Goal: Task Accomplishment & Management: Manage account settings

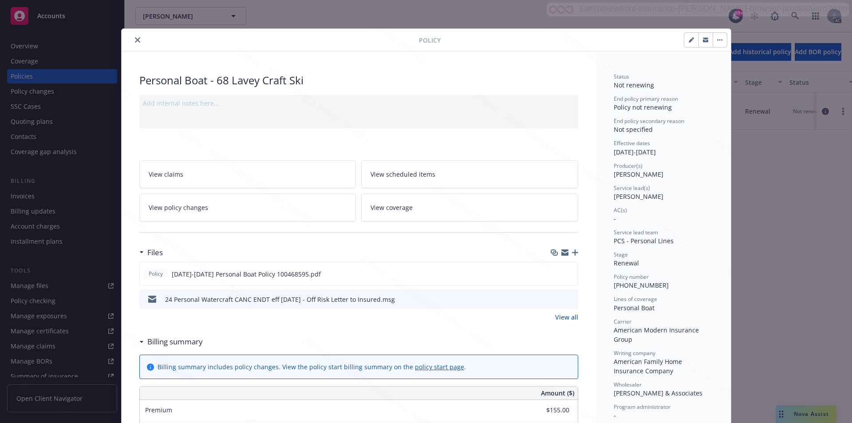
click at [135, 41] on icon "close" at bounding box center [137, 39] width 5 height 5
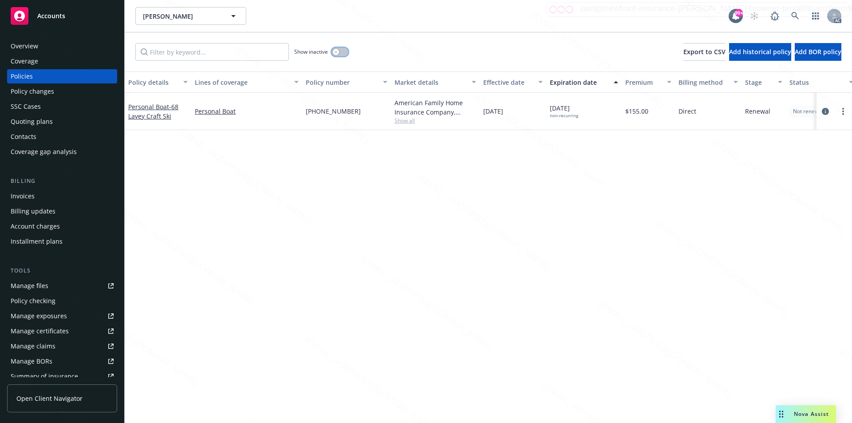
click at [342, 51] on button "button" at bounding box center [339, 51] width 17 height 9
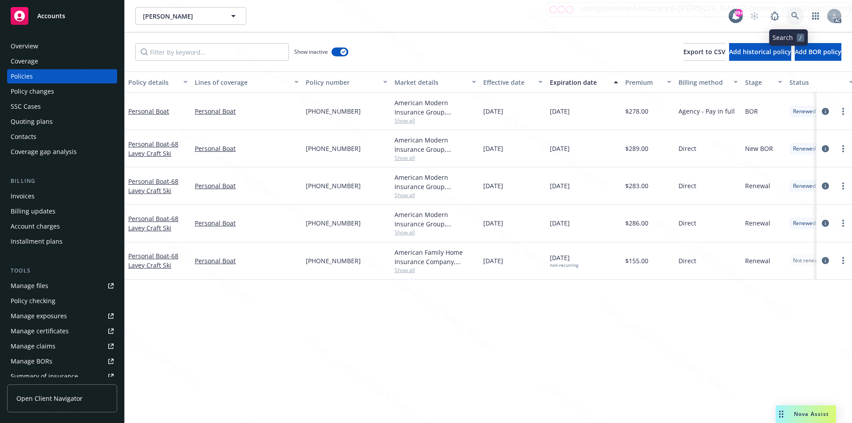
click at [419, 16] on icon at bounding box center [795, 16] width 8 height 8
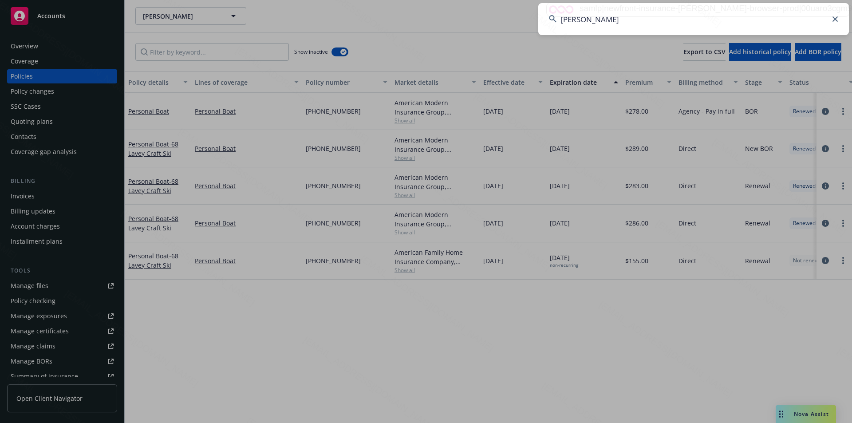
type input "Lewitt, Richard E"
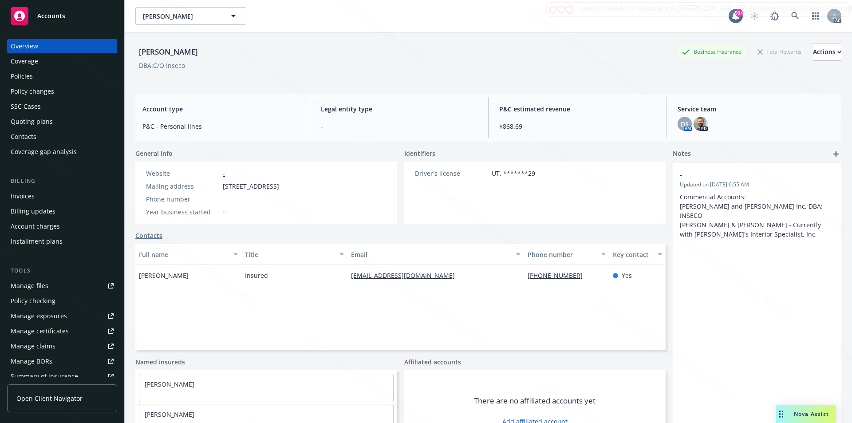
click at [21, 74] on div "Policies" at bounding box center [22, 76] width 22 height 14
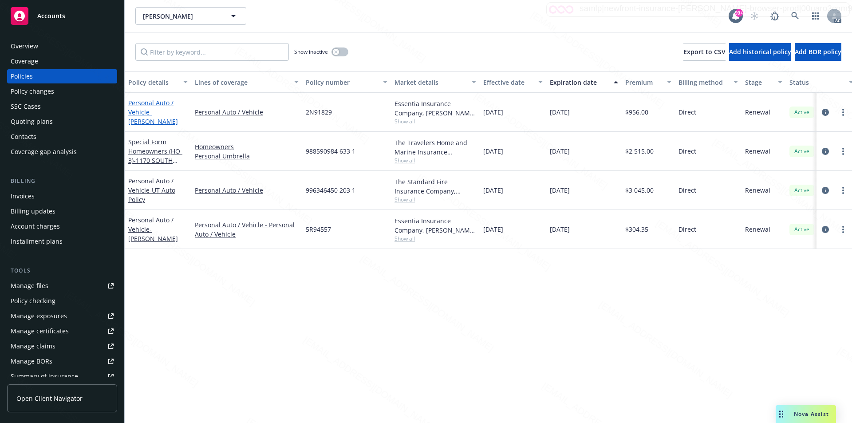
click at [142, 114] on link "Personal Auto / Vehicle - Richard E Lewitt" at bounding box center [153, 111] width 50 height 27
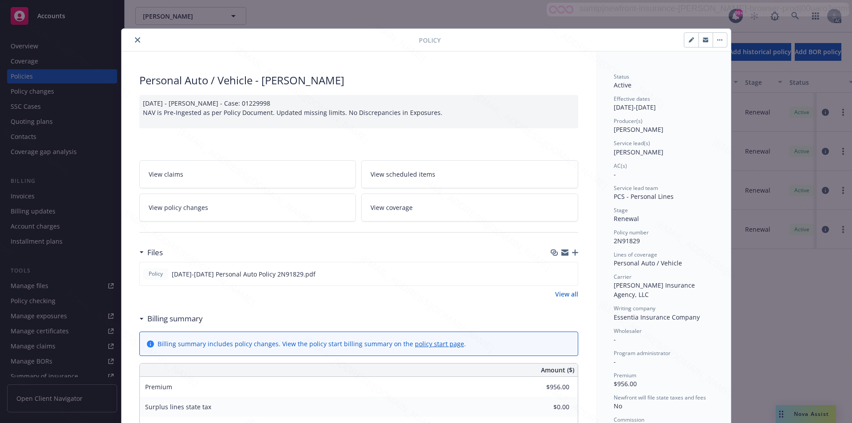
click at [419, 294] on link "View all" at bounding box center [566, 293] width 23 height 9
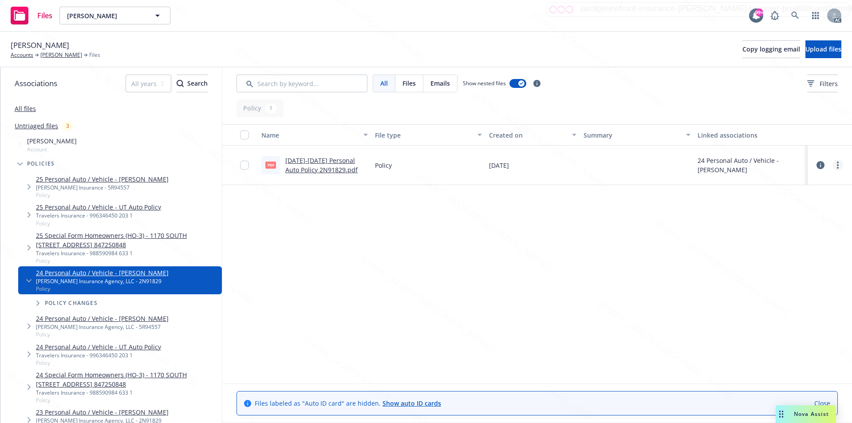
click at [838, 165] on circle "more" at bounding box center [838, 165] width 2 height 2
click at [785, 201] on link "Download" at bounding box center [798, 201] width 88 height 18
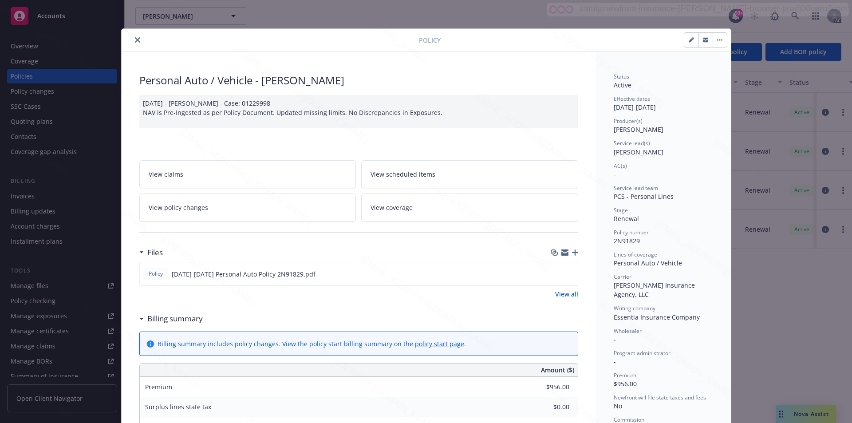
click at [135, 39] on icon "close" at bounding box center [137, 39] width 5 height 5
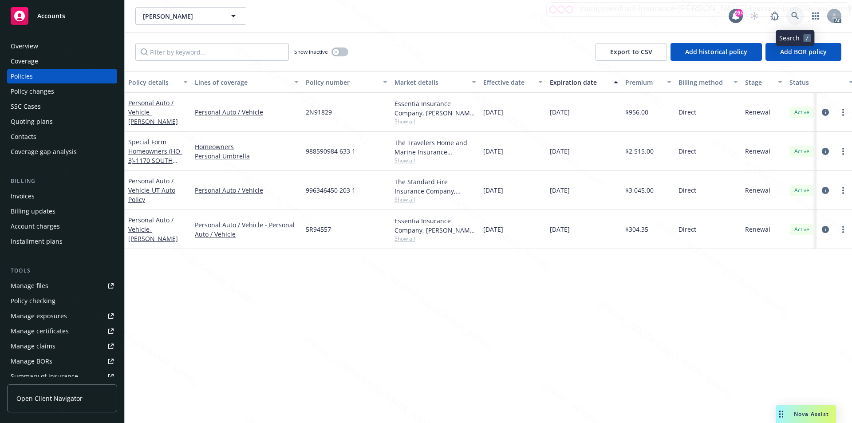
click at [794, 16] on icon at bounding box center [795, 16] width 8 height 8
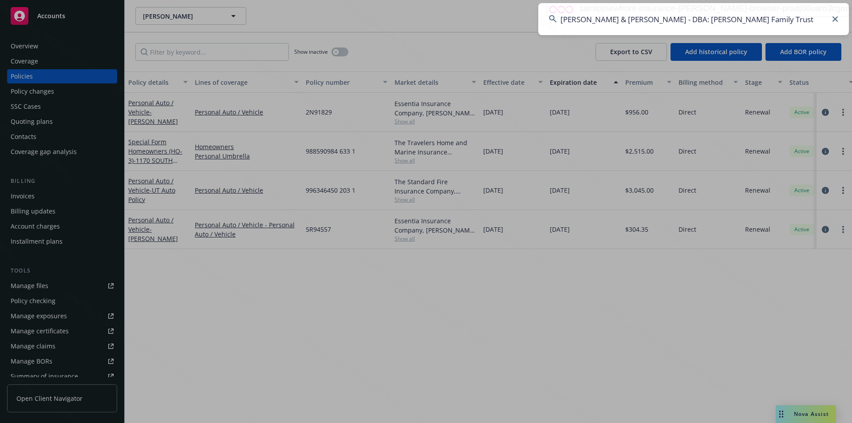
type input "Qualls, Ron & Margie - DBA: Qualls Family Trust"
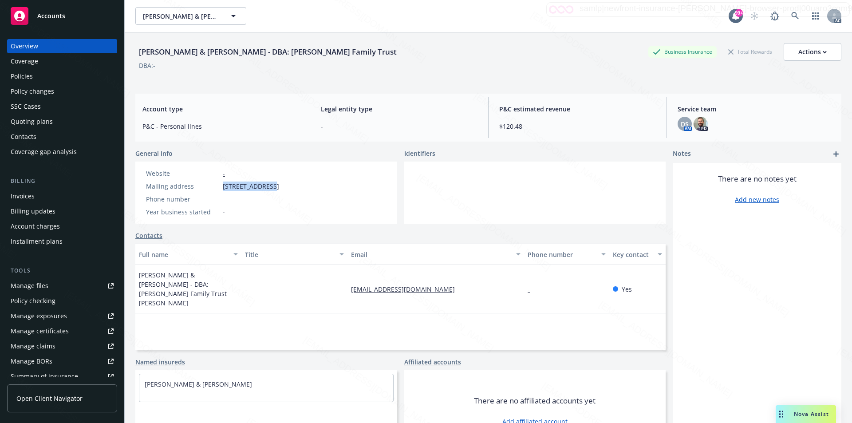
drag, startPoint x: 222, startPoint y: 186, endPoint x: 267, endPoint y: 183, distance: 45.3
click at [267, 183] on div "Mailing address 7810 Puritan St, Downey, CA, 90242" at bounding box center [212, 185] width 140 height 9
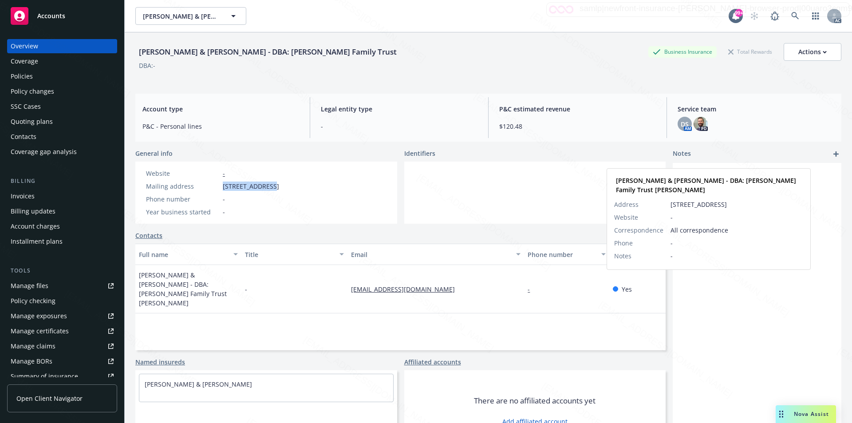
copy span "7810 Puritan St"
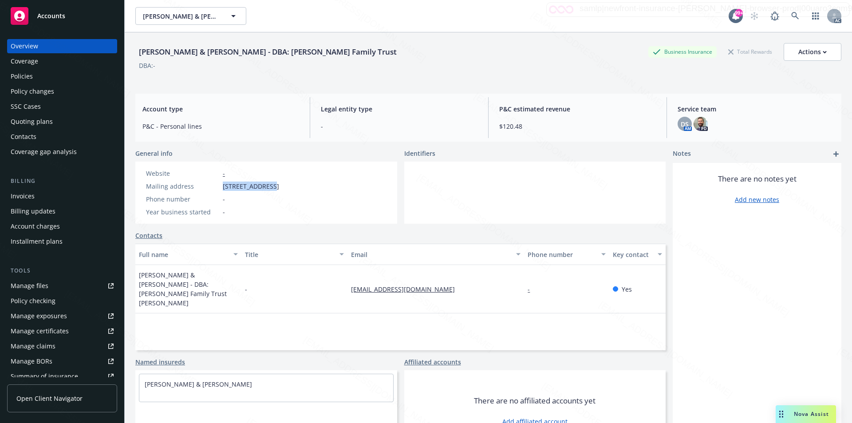
click at [42, 75] on div "Policies" at bounding box center [62, 76] width 103 height 14
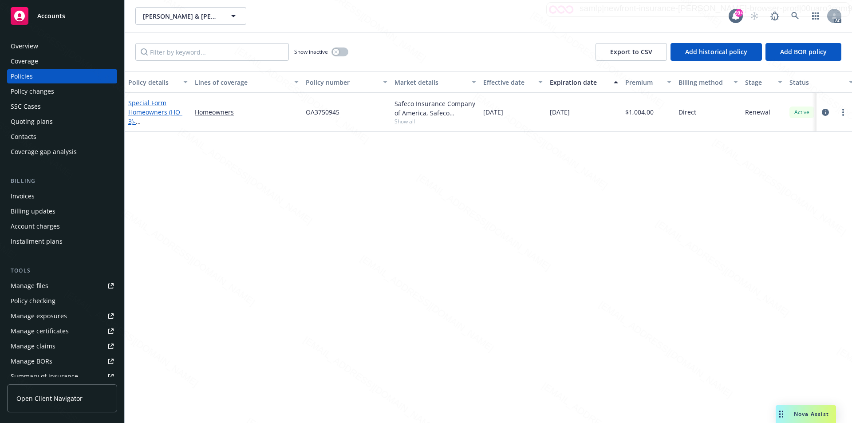
click at [152, 114] on link "Special Form Homeowners (HO-3) - 7810 Puritan ST Downey CA 90242" at bounding box center [156, 116] width 56 height 36
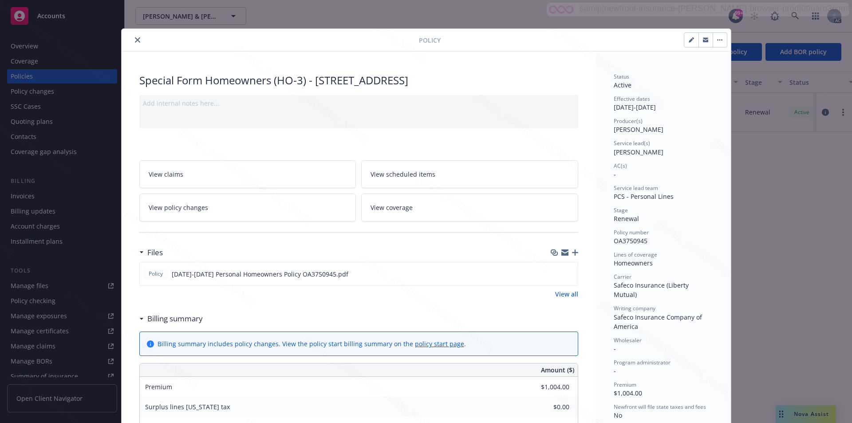
click at [565, 297] on link "View all" at bounding box center [566, 293] width 23 height 9
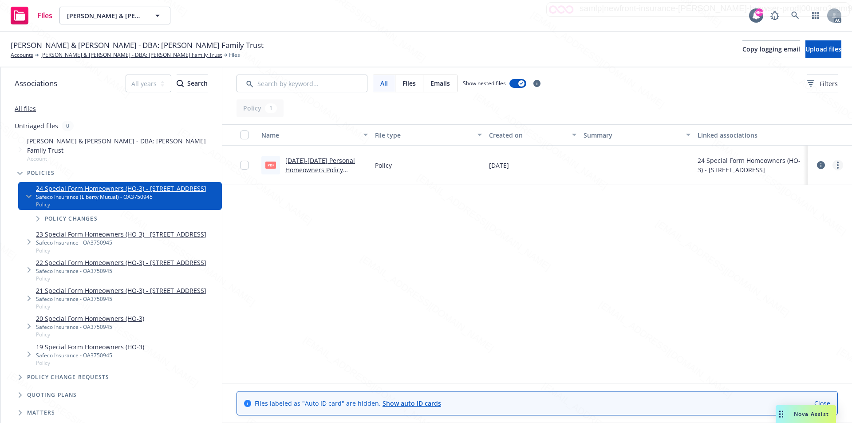
click at [836, 166] on link "more" at bounding box center [837, 165] width 11 height 11
click at [796, 201] on link "Download" at bounding box center [798, 201] width 88 height 18
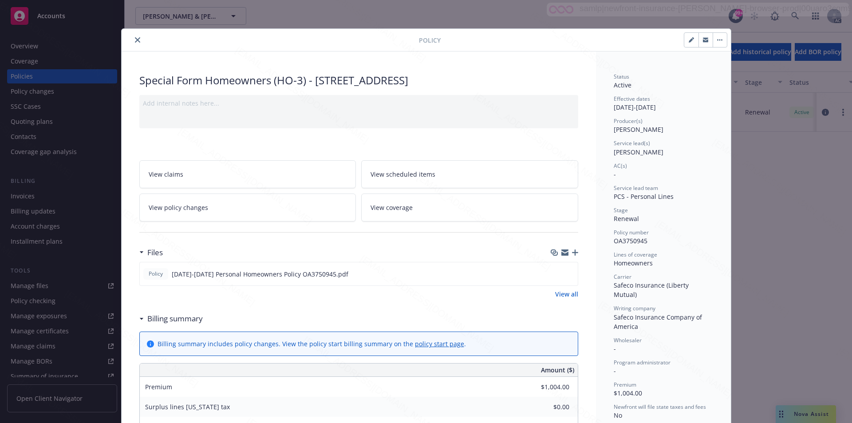
click at [271, 47] on div "Policy" at bounding box center [426, 40] width 609 height 23
click at [563, 292] on link "View all" at bounding box center [566, 293] width 23 height 9
click at [722, 43] on button "button" at bounding box center [720, 40] width 14 height 14
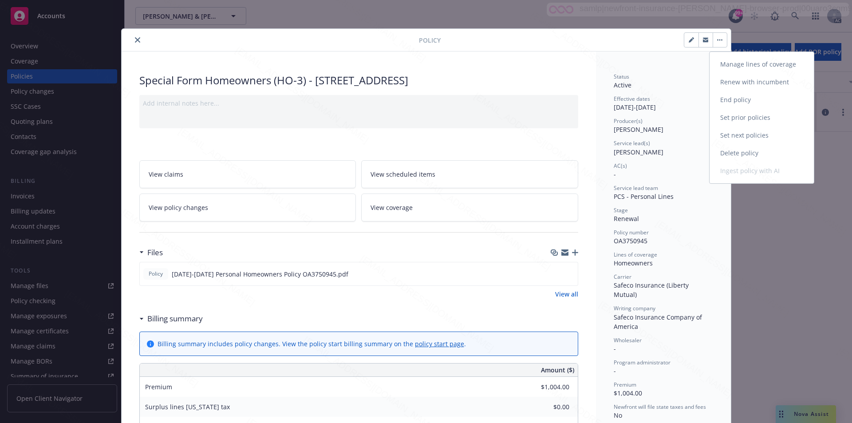
click at [724, 97] on link "End policy" at bounding box center [761, 100] width 104 height 18
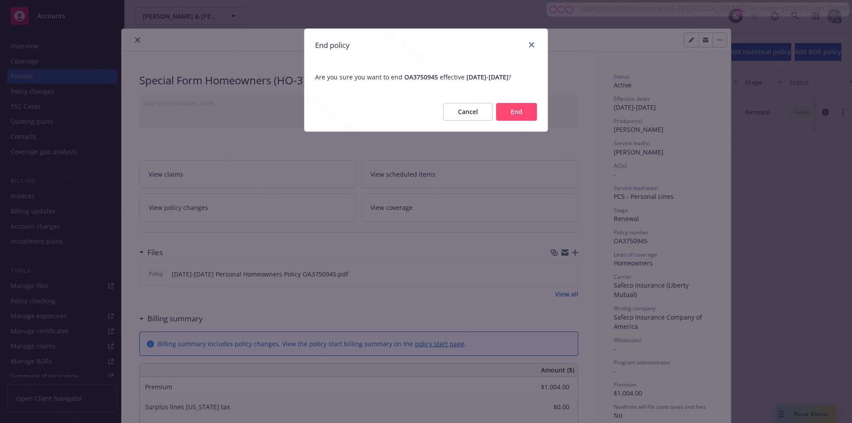
click at [502, 121] on button "End" at bounding box center [516, 112] width 41 height 18
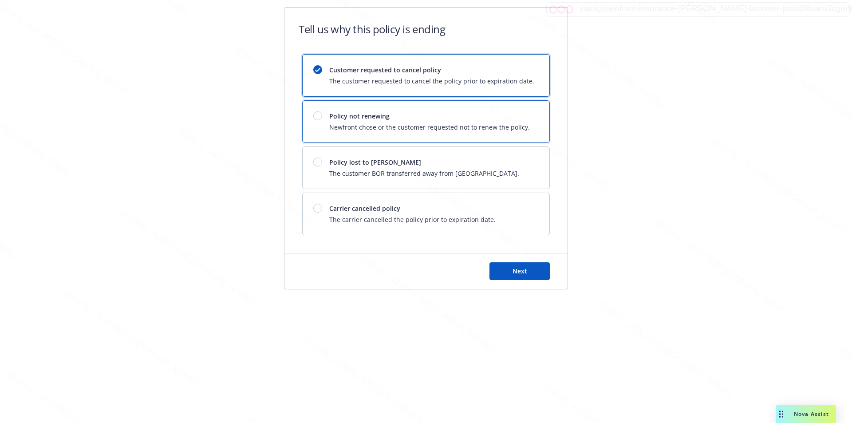
click at [502, 123] on span "Newfront chose or the customer requested not to renew the policy." at bounding box center [429, 126] width 201 height 9
click at [524, 273] on span "Next" at bounding box center [519, 271] width 15 height 8
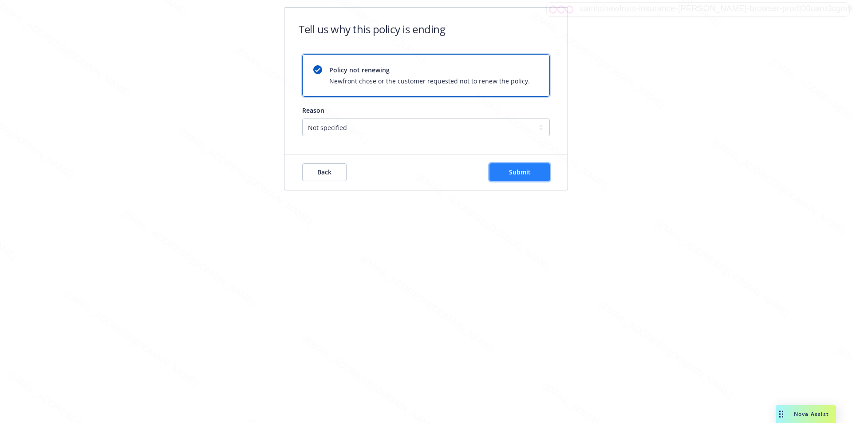
click at [522, 166] on button "Submit" at bounding box center [519, 172] width 60 height 18
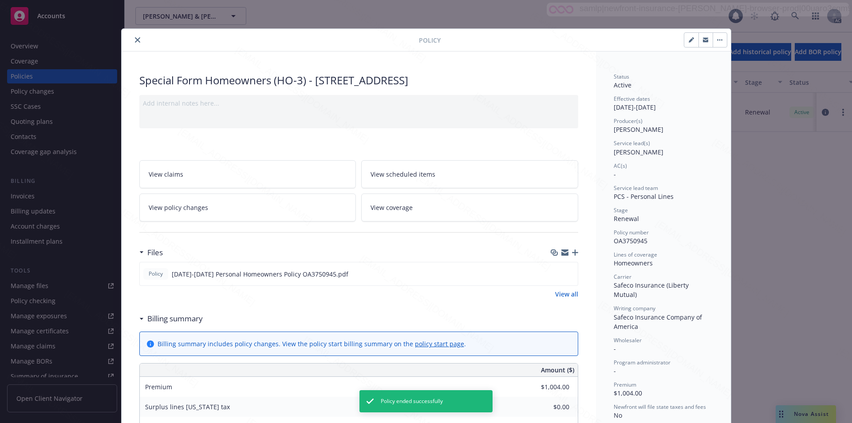
scroll to position [27, 0]
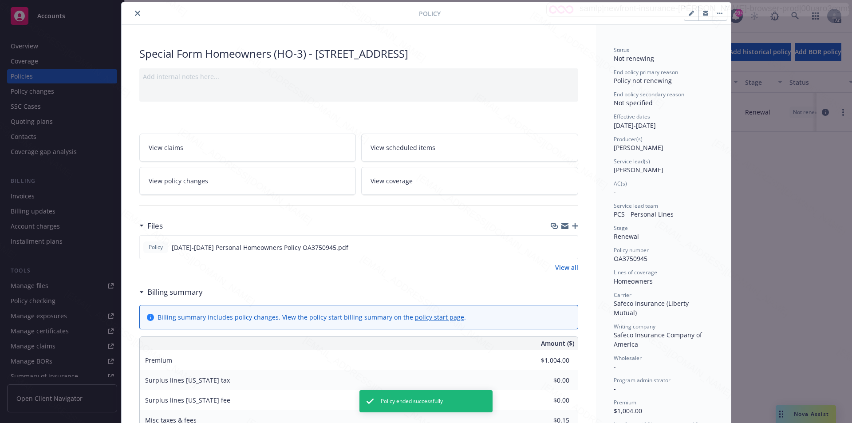
click at [135, 14] on icon "close" at bounding box center [137, 13] width 5 height 5
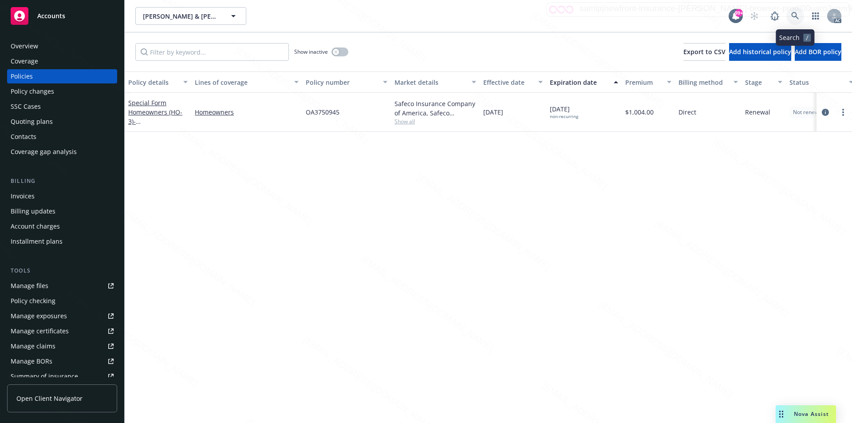
click at [793, 14] on icon at bounding box center [795, 16] width 8 height 8
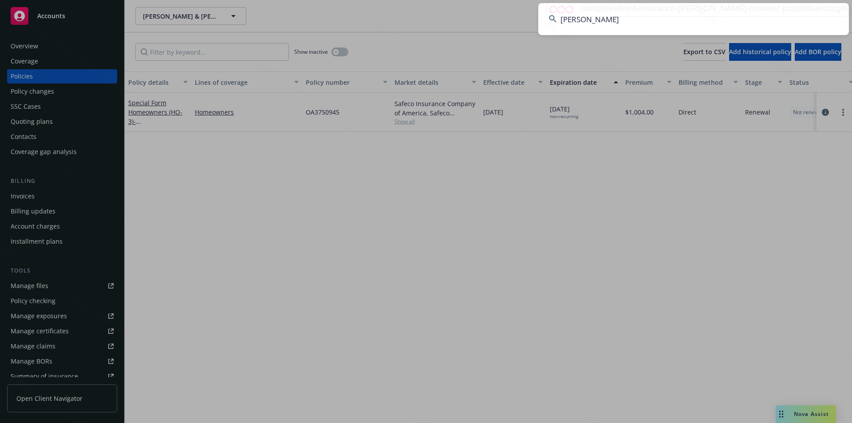
type input "[PERSON_NAME]"
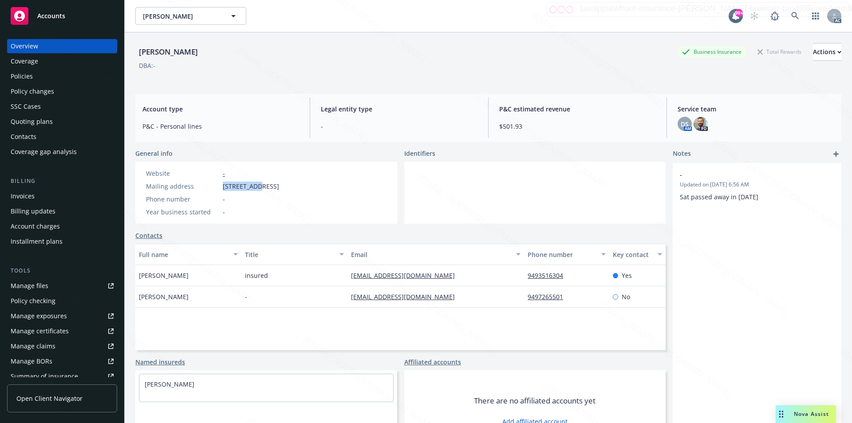
drag, startPoint x: 223, startPoint y: 186, endPoint x: 259, endPoint y: 185, distance: 36.4
click at [259, 185] on span "15 RAINSTAR, IRVINE, CA, 92614" at bounding box center [251, 185] width 56 height 9
copy span "15 RAINSTAR"
click at [45, 78] on div "Policies" at bounding box center [62, 76] width 103 height 14
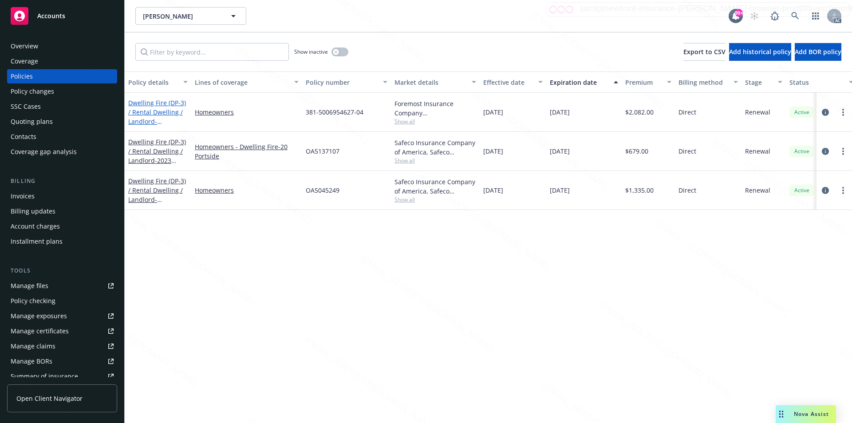
click at [146, 110] on link "Dwelling Fire (DP-3) / Rental Dwelling / Landlord - 5671 Greenshade RD San Dieg…" at bounding box center [157, 116] width 58 height 36
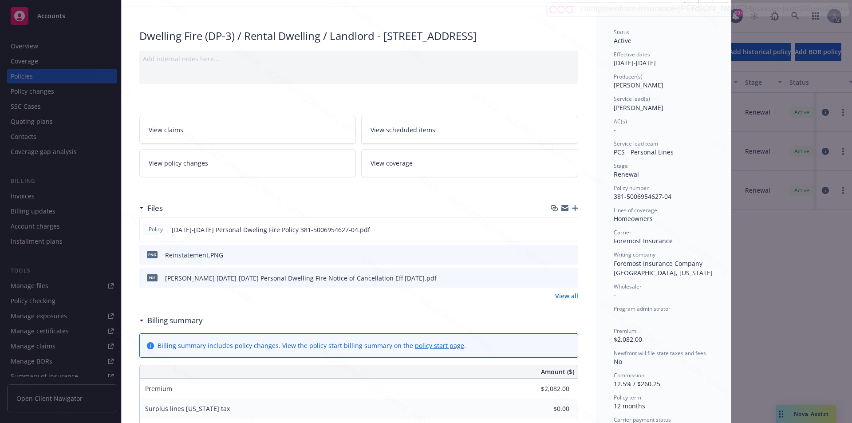
scroll to position [89, 0]
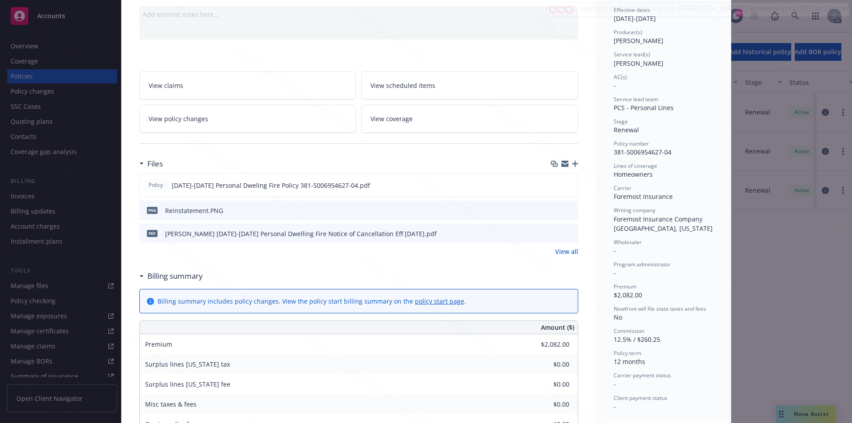
click at [559, 256] on link "View all" at bounding box center [566, 251] width 23 height 9
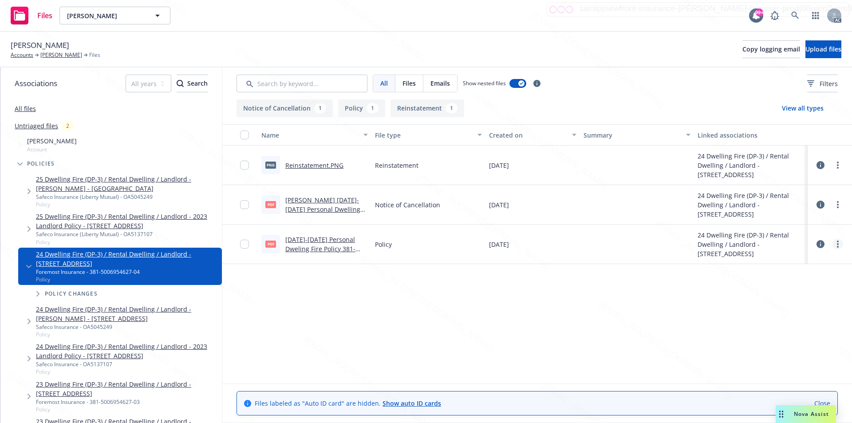
click at [837, 244] on circle "more" at bounding box center [838, 244] width 2 height 2
click at [791, 280] on link "Download" at bounding box center [798, 280] width 88 height 18
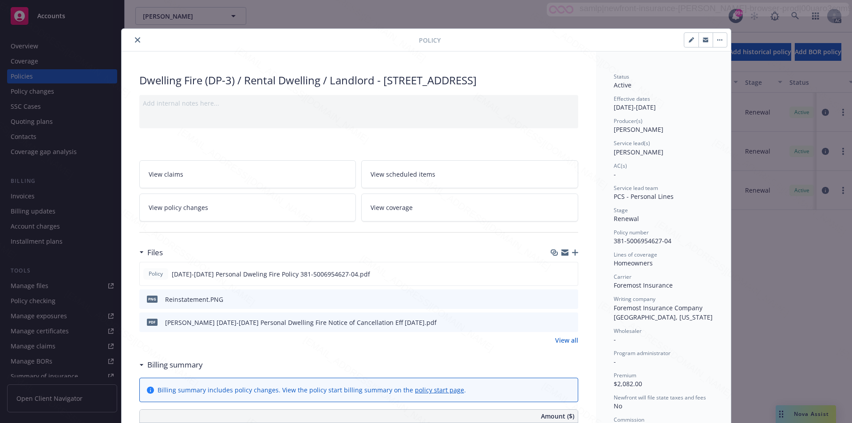
click at [135, 38] on icon "close" at bounding box center [137, 39] width 5 height 5
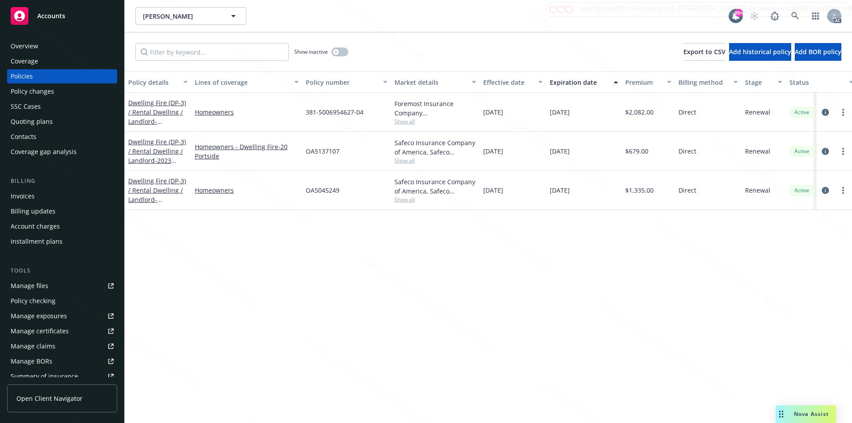
click at [62, 46] on div "Overview" at bounding box center [62, 46] width 103 height 14
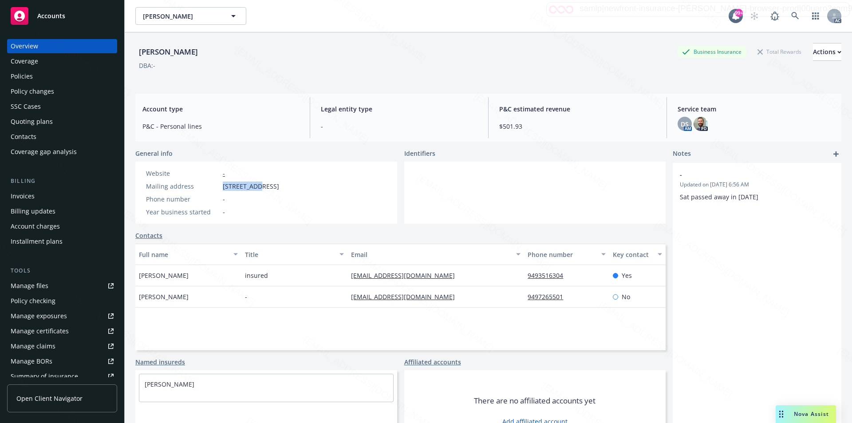
drag, startPoint x: 222, startPoint y: 185, endPoint x: 260, endPoint y: 187, distance: 37.8
click at [260, 187] on div "Mailing address [STREET_ADDRESS]" at bounding box center [212, 185] width 140 height 9
click at [39, 76] on div "Policies" at bounding box center [62, 76] width 103 height 14
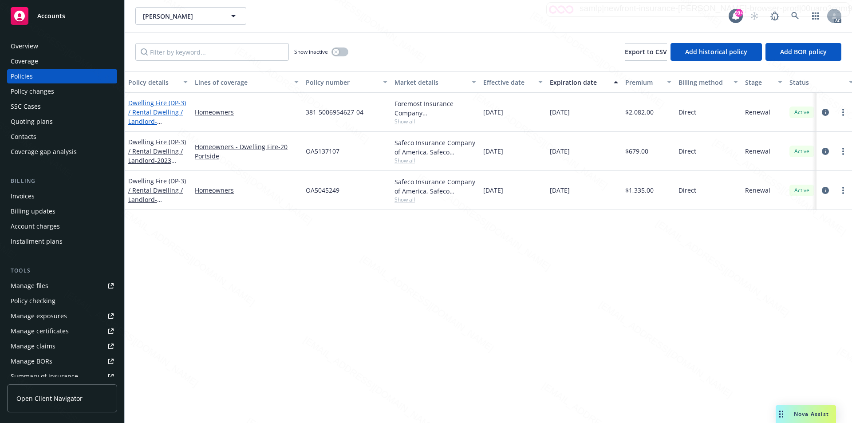
click at [177, 111] on link "Dwelling Fire (DP-3) / Rental Dwelling / Landlord - [STREET_ADDRESS]" at bounding box center [157, 116] width 58 height 36
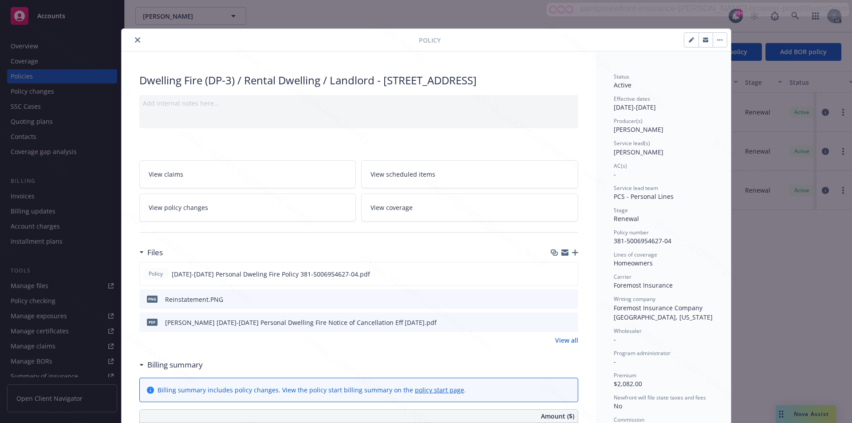
click at [412, 240] on span "381-5006954627-04" at bounding box center [643, 240] width 58 height 8
drag, startPoint x: 674, startPoint y: 241, endPoint x: 609, endPoint y: 241, distance: 65.2
copy span "381-5006954627-04"
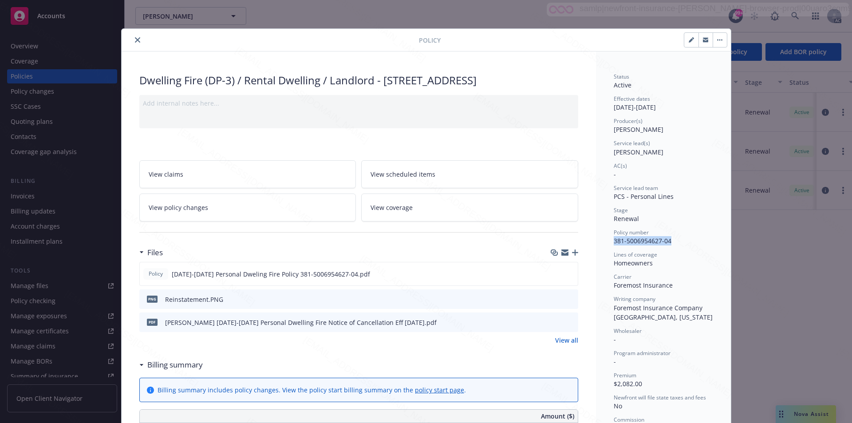
click at [412, 41] on button "button" at bounding box center [720, 40] width 14 height 14
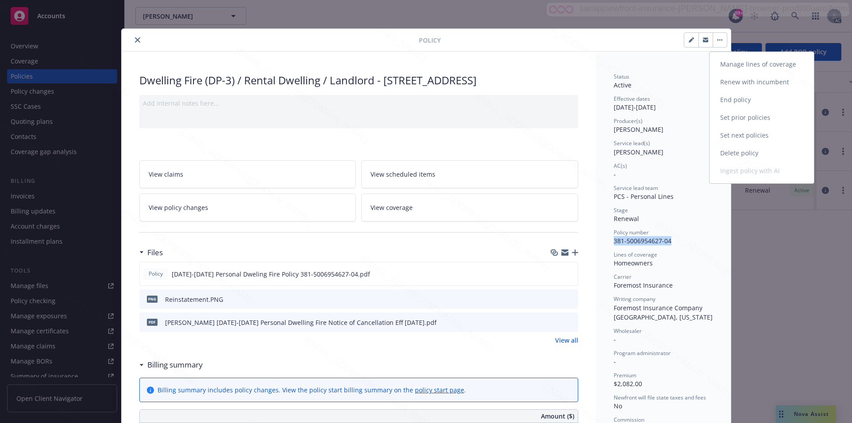
click at [412, 100] on link "End policy" at bounding box center [761, 100] width 104 height 18
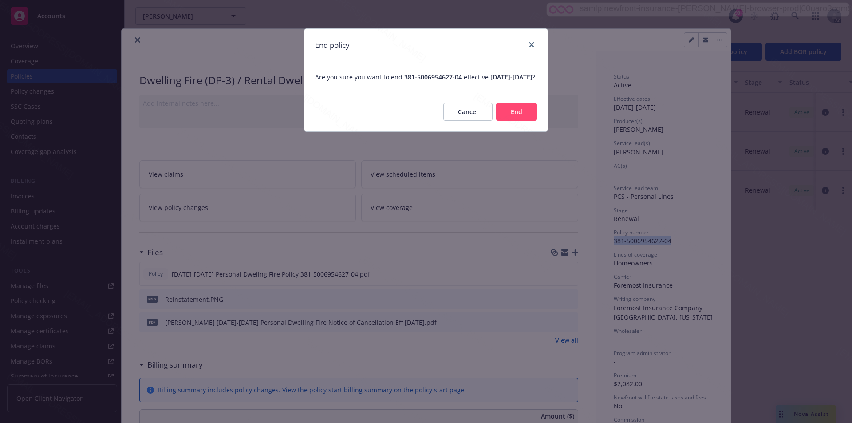
click at [412, 121] on button "End" at bounding box center [516, 112] width 41 height 18
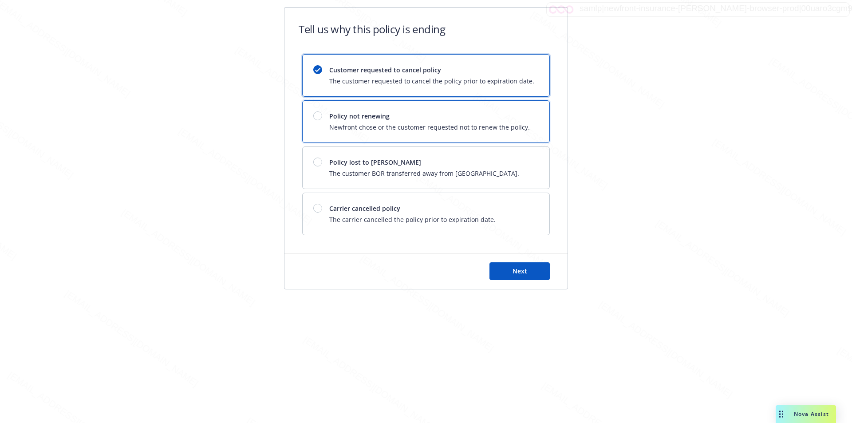
click at [412, 113] on span "Policy not renewing" at bounding box center [429, 115] width 201 height 9
click at [412, 263] on button "Next" at bounding box center [519, 271] width 60 height 18
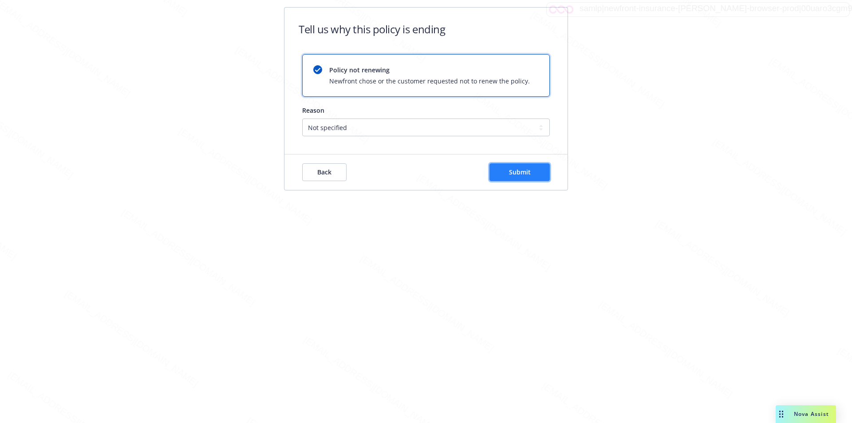
click at [412, 171] on span "Submit" at bounding box center [520, 172] width 22 height 8
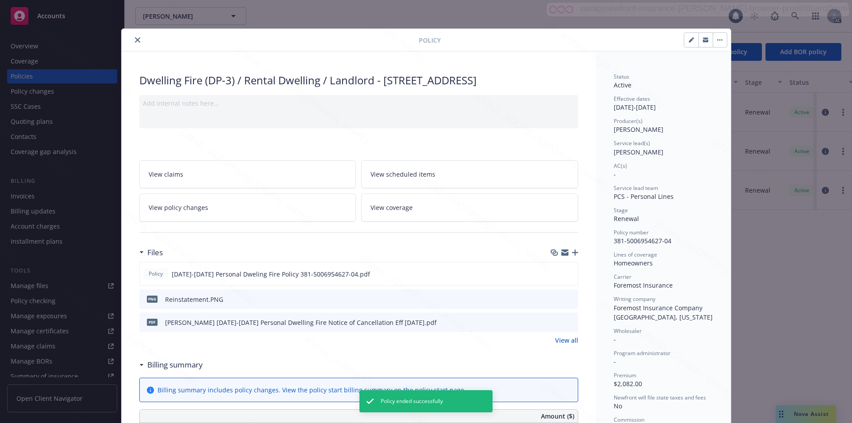
scroll to position [27, 0]
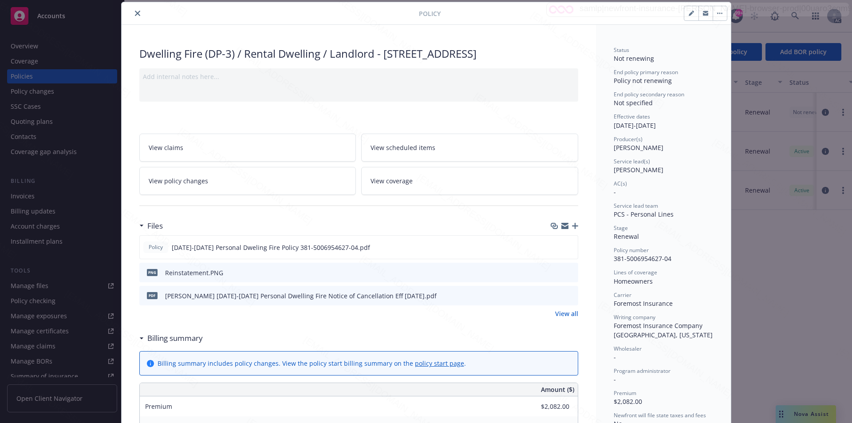
click at [135, 15] on icon "close" at bounding box center [137, 13] width 5 height 5
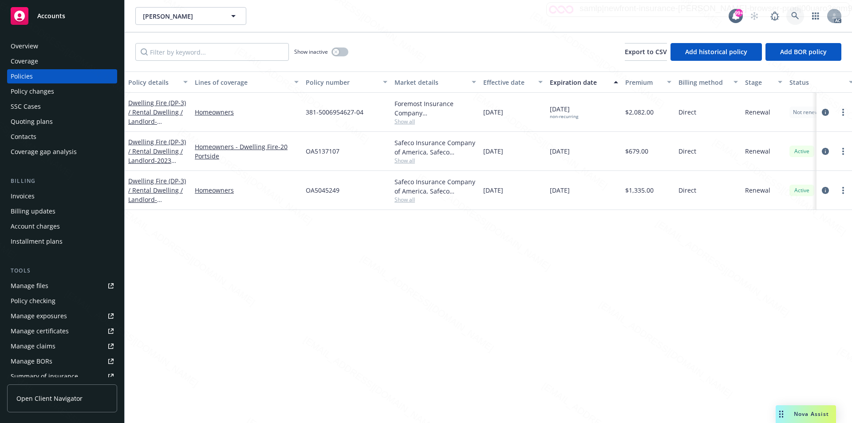
click at [412, 14] on icon at bounding box center [795, 16] width 8 height 8
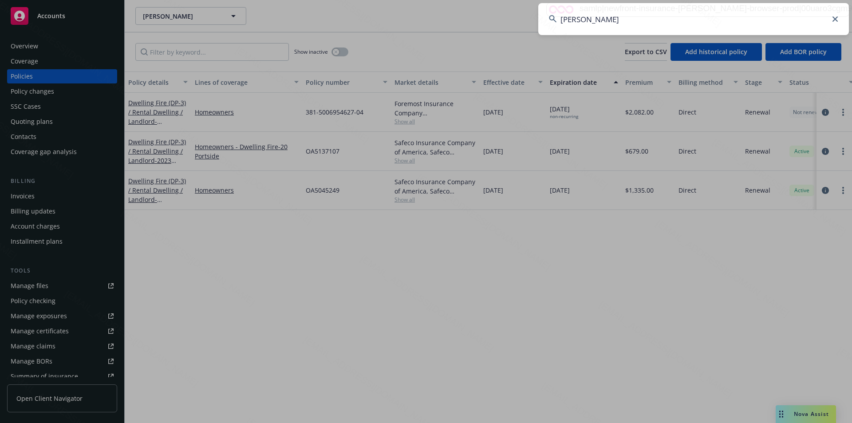
type input "[PERSON_NAME]"
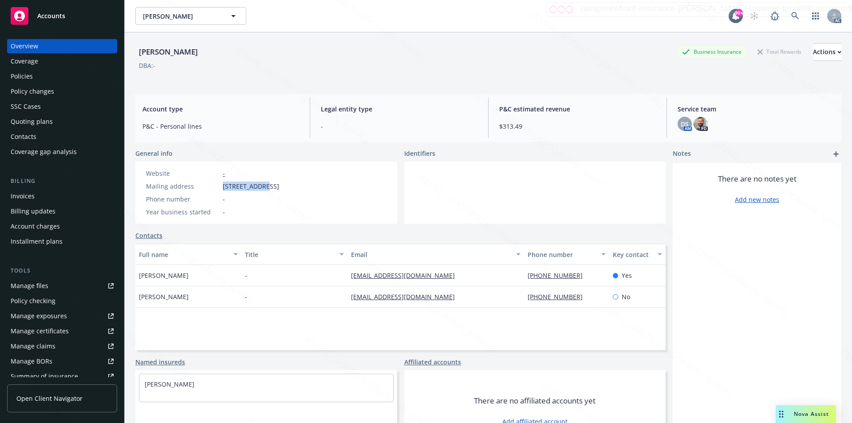
drag, startPoint x: 221, startPoint y: 188, endPoint x: 262, endPoint y: 184, distance: 41.0
click at [262, 184] on div "Mailing address [STREET_ADDRESS]" at bounding box center [212, 185] width 140 height 9
copy span "410 W 19th St"
click at [28, 75] on div "Policies" at bounding box center [22, 76] width 22 height 14
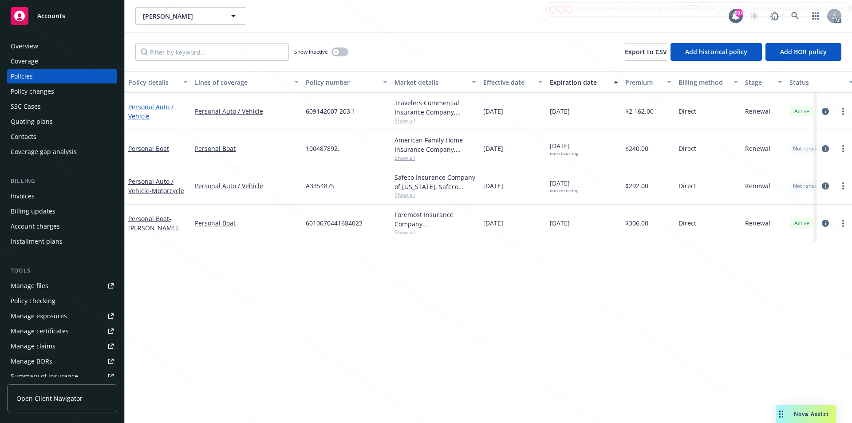
click at [144, 107] on link "Personal Auto / Vehicle" at bounding box center [150, 111] width 45 height 18
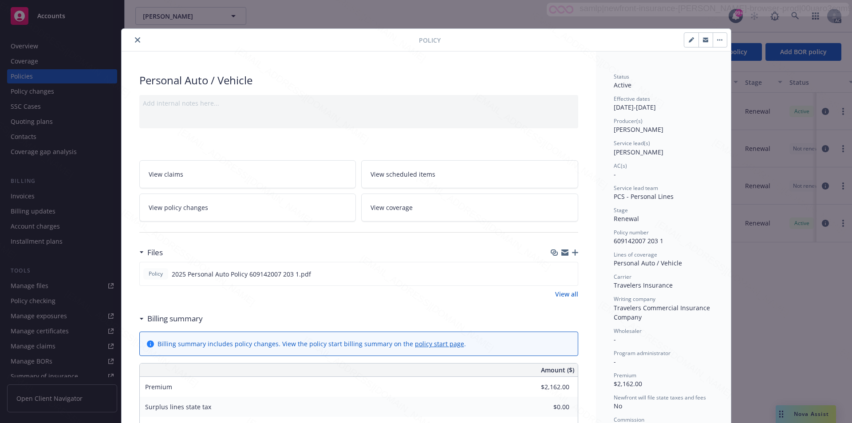
click at [412, 294] on link "View all" at bounding box center [566, 293] width 23 height 9
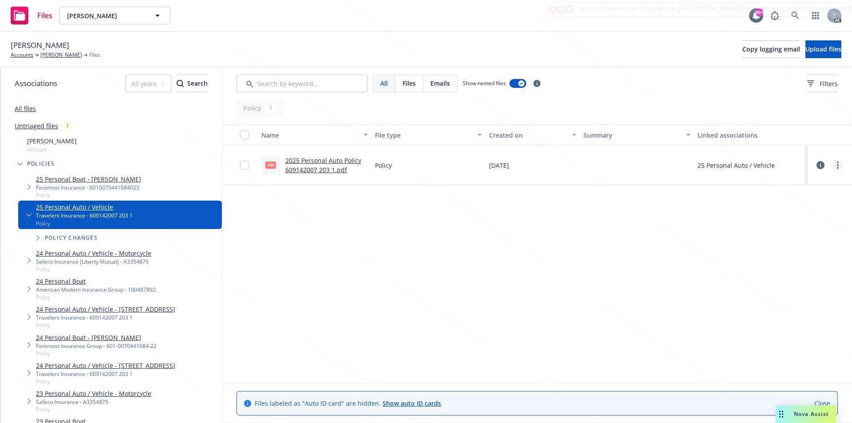
click at [837, 164] on icon "more" at bounding box center [838, 165] width 2 height 7
click at [792, 201] on link "Download" at bounding box center [798, 201] width 88 height 18
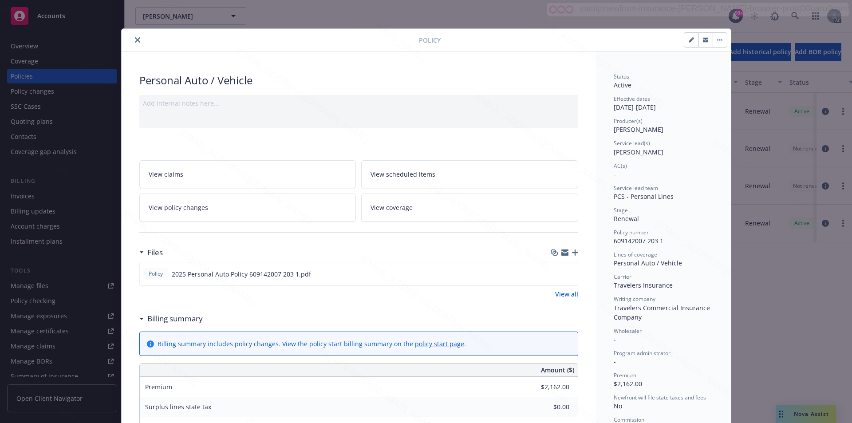
click at [717, 39] on icon "button" at bounding box center [719, 40] width 5 height 2
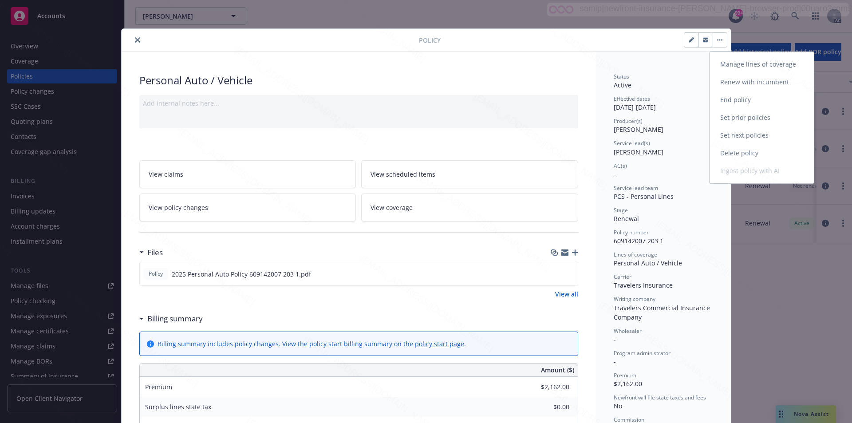
click at [727, 101] on link "End policy" at bounding box center [761, 100] width 104 height 18
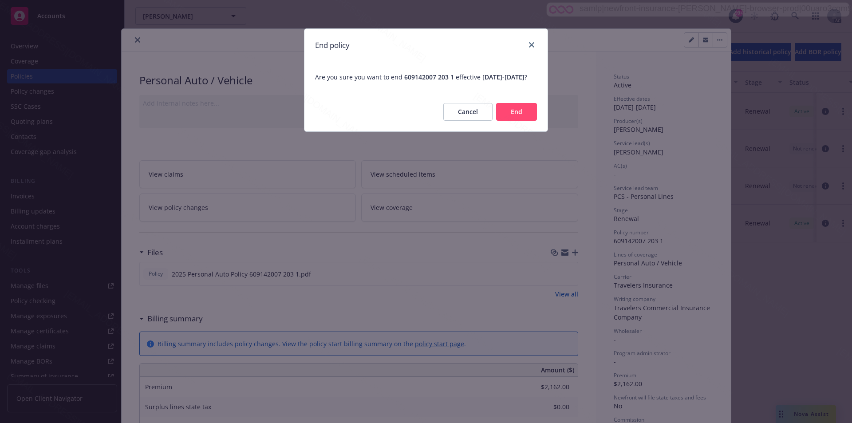
click at [518, 121] on button "End" at bounding box center [516, 112] width 41 height 18
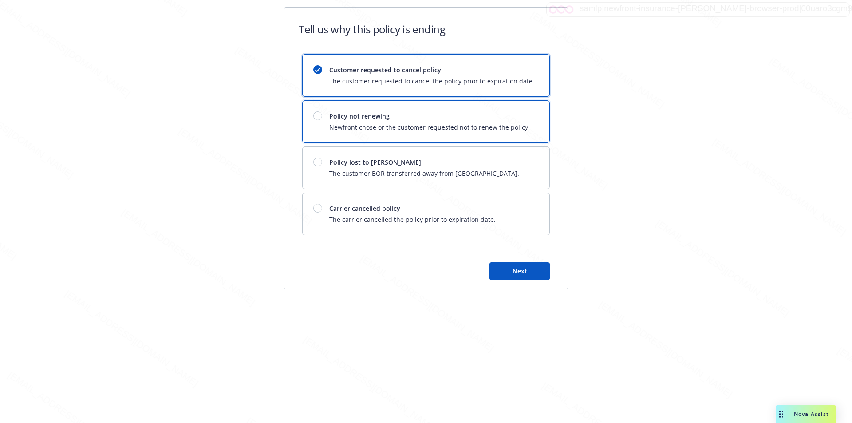
click at [518, 122] on div "Policy not renewing Newfront chose or the customer requested not to renew the p…" at bounding box center [429, 121] width 201 height 20
click at [541, 272] on button "Next" at bounding box center [519, 271] width 60 height 18
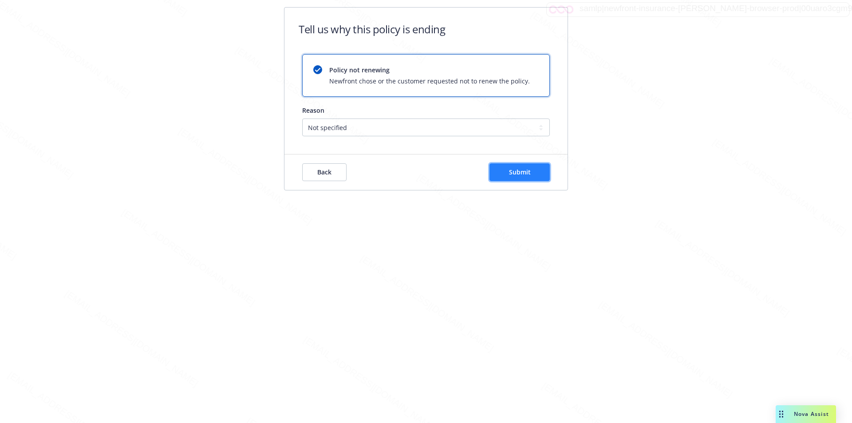
click at [506, 169] on button "Submit" at bounding box center [519, 172] width 60 height 18
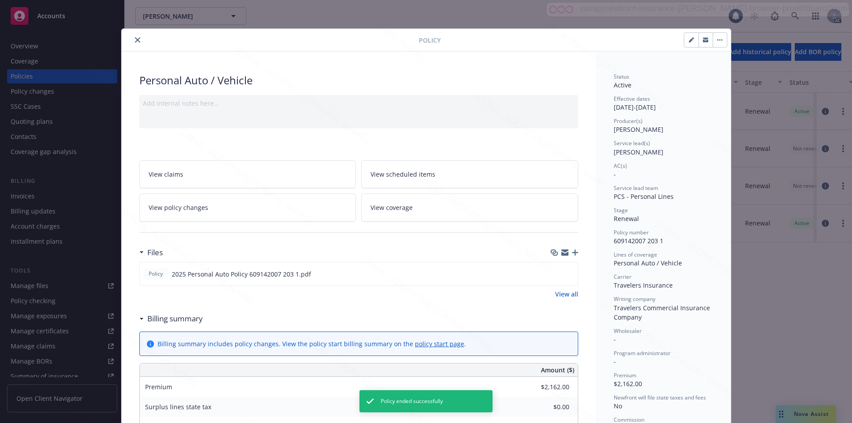
scroll to position [27, 0]
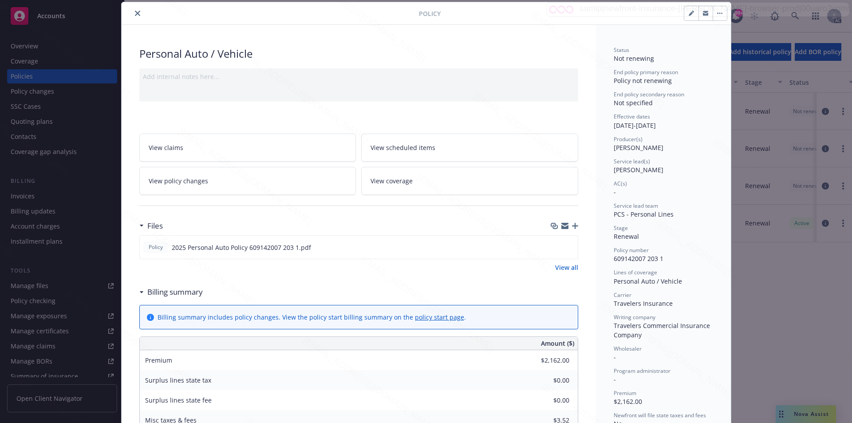
click at [135, 13] on icon "close" at bounding box center [137, 13] width 5 height 5
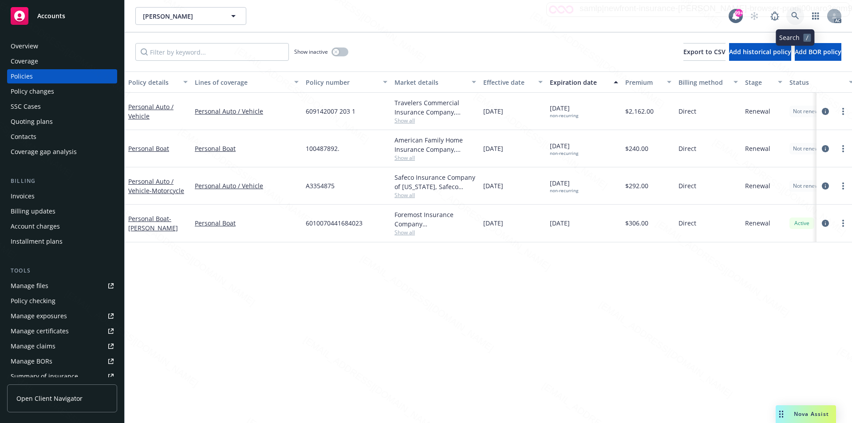
click at [796, 16] on icon at bounding box center [795, 16] width 8 height 8
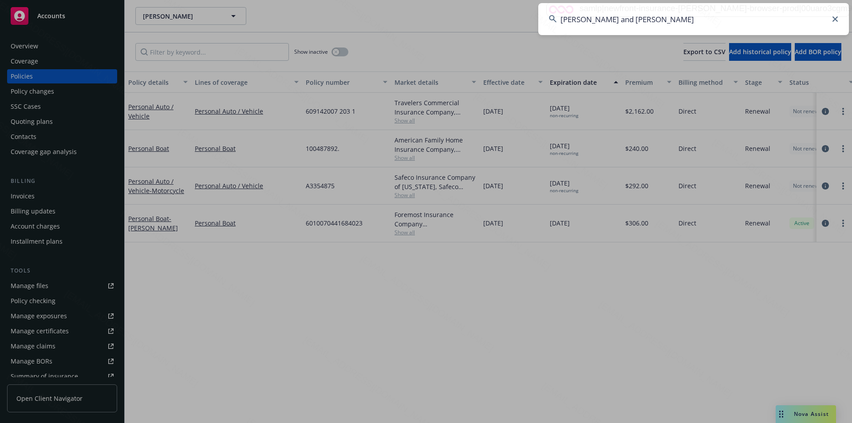
type input "Maria Shtabskaya and Anastasia Kurteeva"
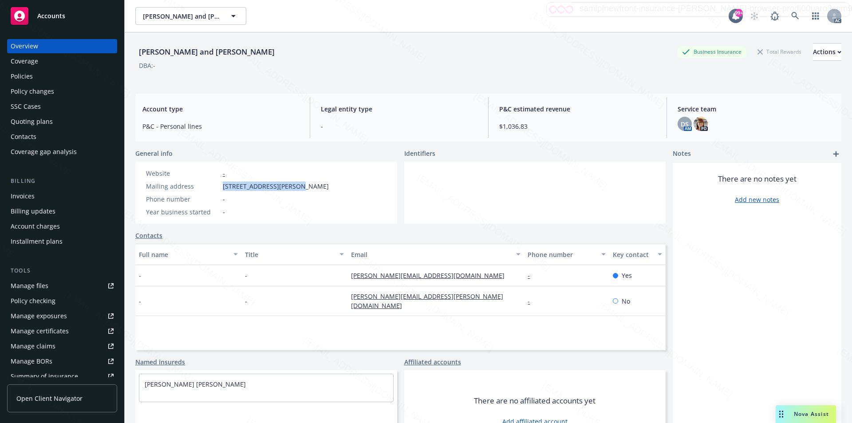
drag, startPoint x: 219, startPoint y: 185, endPoint x: 292, endPoint y: 188, distance: 72.8
click at [292, 188] on div "Mailing address 1201 Larrabee St Apt 304, West Hollywood, CA, 90069" at bounding box center [237, 185] width 190 height 9
copy div "1201 Larrabee St Apt 30"
click at [41, 75] on div "Policies" at bounding box center [62, 76] width 103 height 14
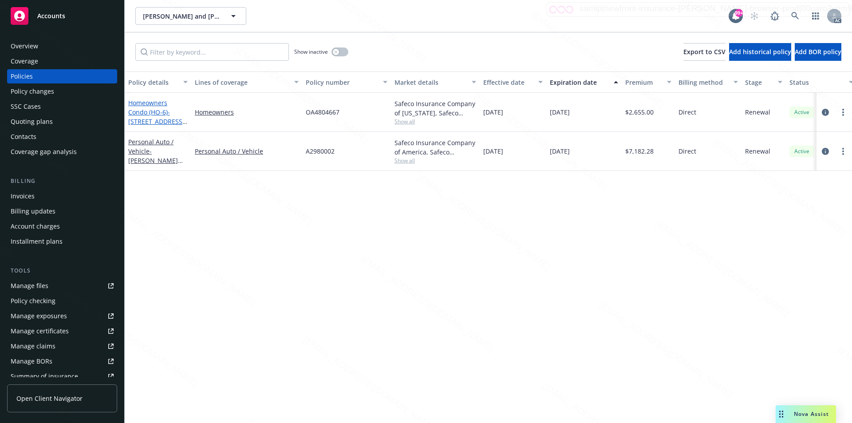
click at [142, 110] on link "Homeowners Condo (HO-6) - 1201 Larrabee St Apt 304, West Hollywood CA 90069" at bounding box center [156, 116] width 56 height 36
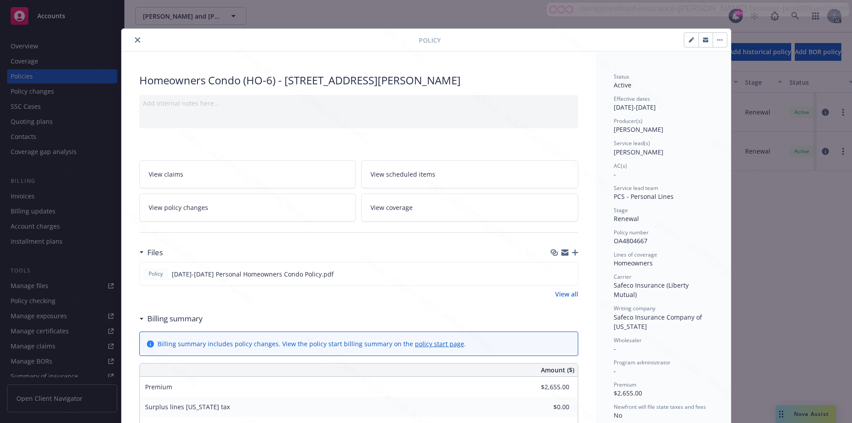
click at [558, 294] on link "View all" at bounding box center [566, 293] width 23 height 9
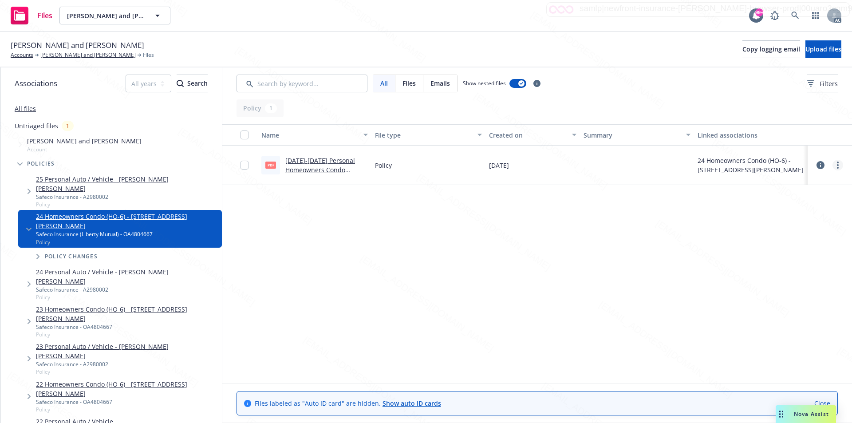
click at [837, 161] on link "more" at bounding box center [837, 165] width 11 height 11
click at [801, 198] on link "Download" at bounding box center [798, 201] width 88 height 18
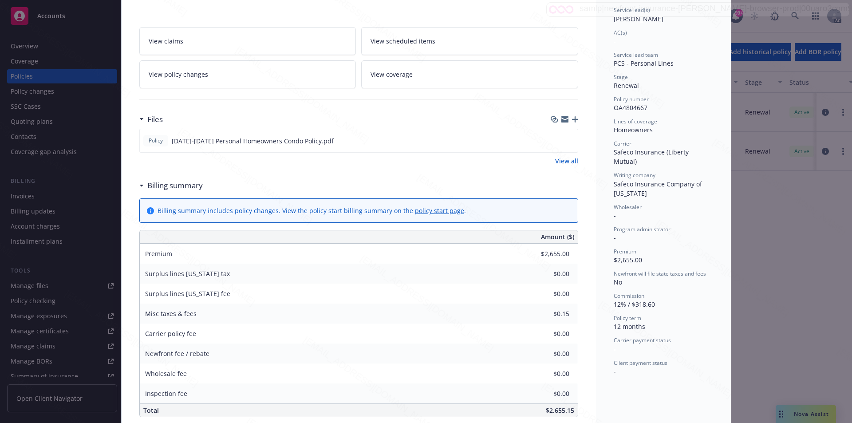
click at [563, 160] on link "View all" at bounding box center [566, 160] width 23 height 9
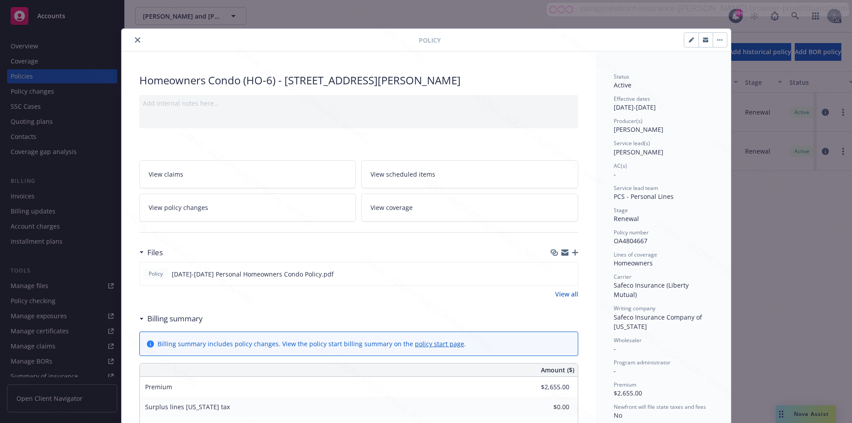
click at [717, 38] on button "button" at bounding box center [720, 40] width 14 height 14
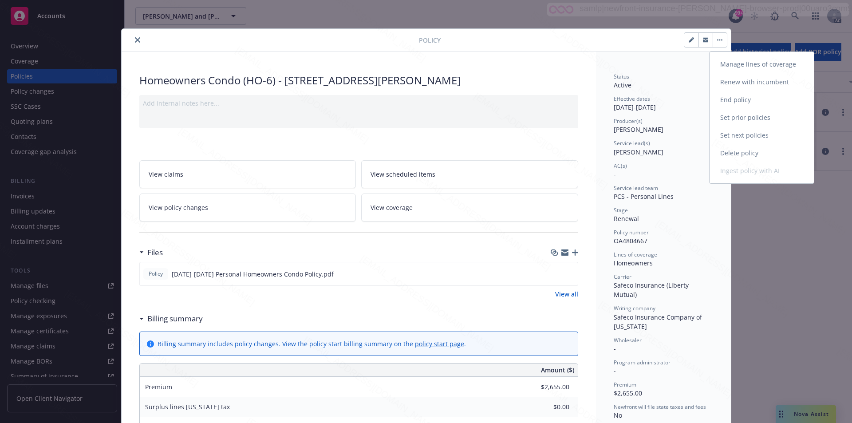
click at [726, 102] on link "End policy" at bounding box center [761, 100] width 104 height 18
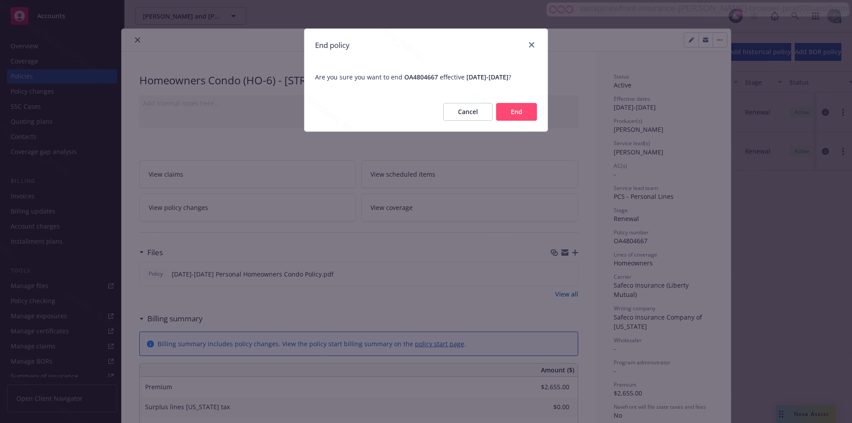
click at [533, 121] on button "End" at bounding box center [516, 112] width 41 height 18
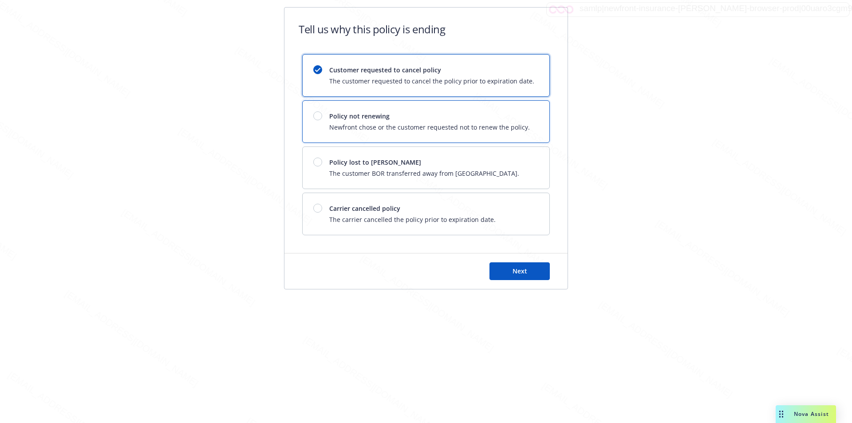
click at [516, 111] on span "Policy not renewing" at bounding box center [429, 115] width 201 height 9
click at [525, 273] on span "Next" at bounding box center [519, 271] width 15 height 8
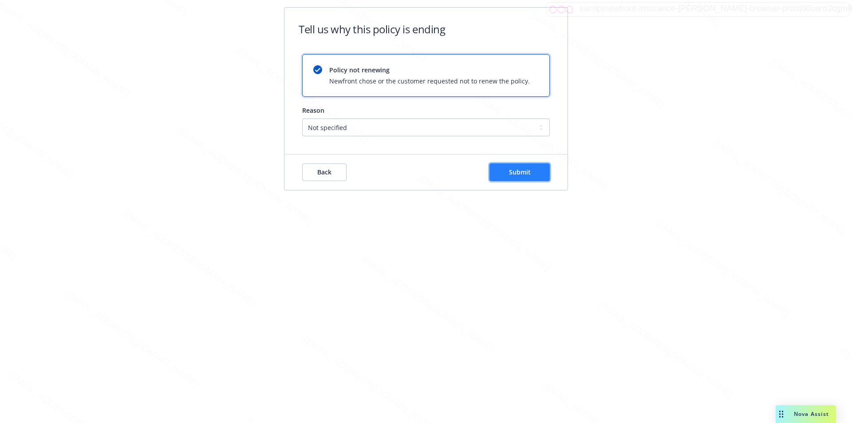
click at [503, 169] on button "Submit" at bounding box center [519, 172] width 60 height 18
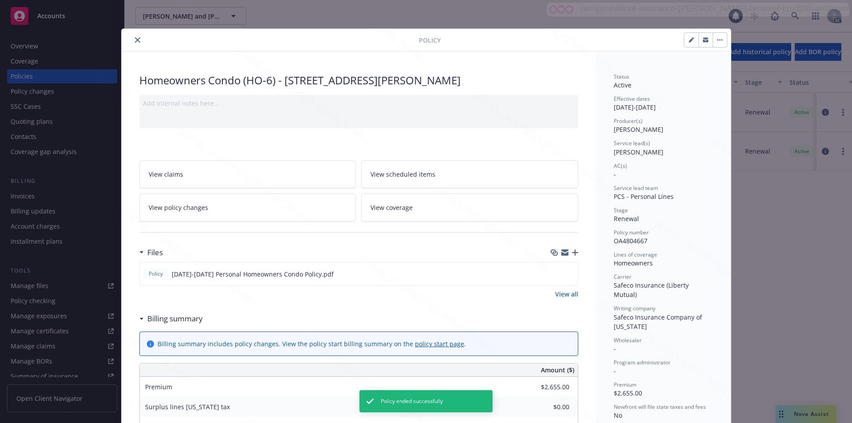
scroll to position [27, 0]
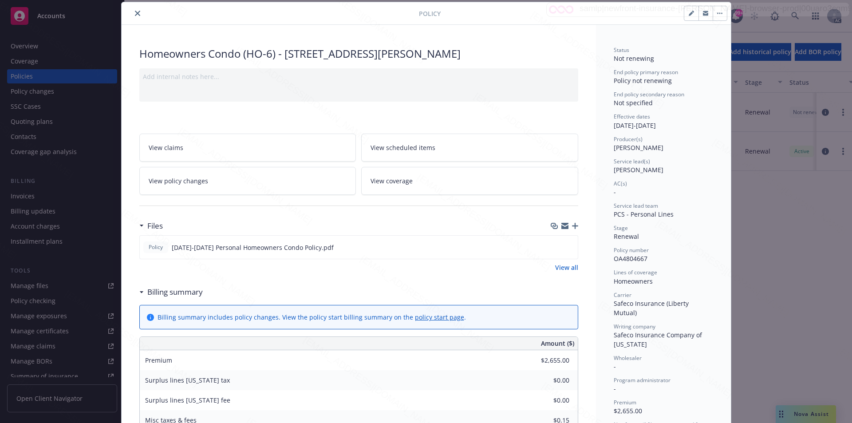
click at [135, 12] on icon "close" at bounding box center [137, 13] width 5 height 5
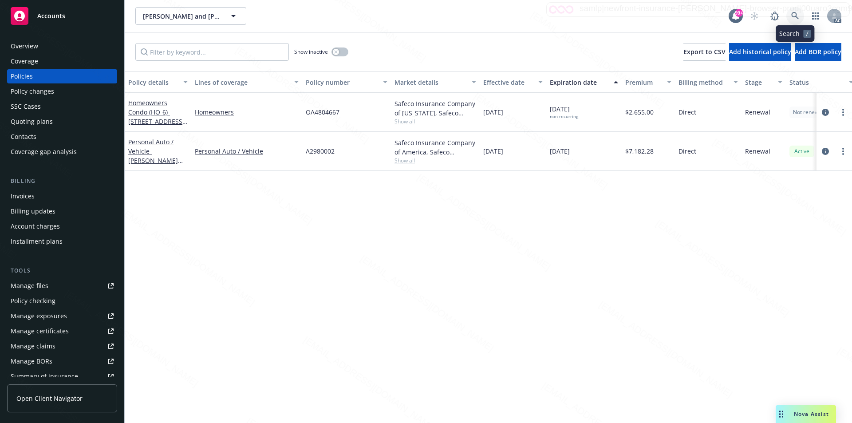
click at [795, 16] on icon at bounding box center [795, 16] width 8 height 8
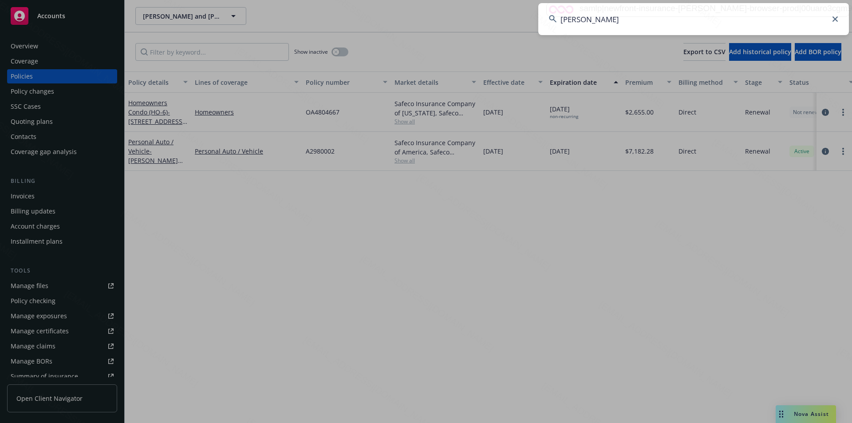
type input "[PERSON_NAME]"
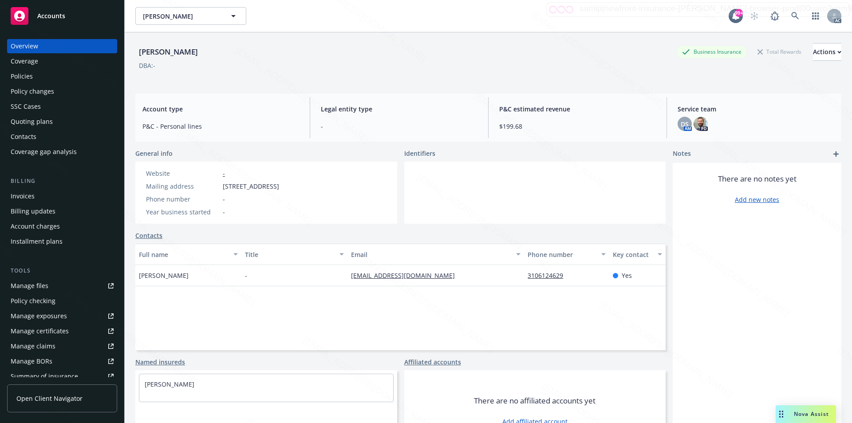
click at [49, 80] on div "Policies" at bounding box center [62, 76] width 103 height 14
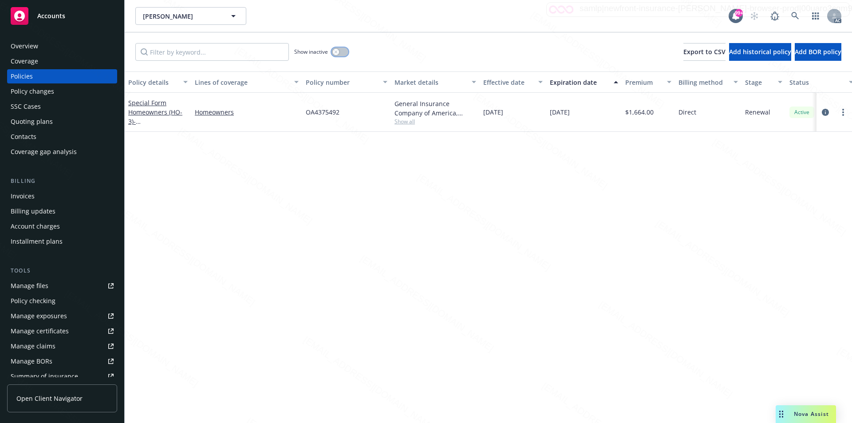
click at [338, 54] on div "button" at bounding box center [336, 52] width 6 height 6
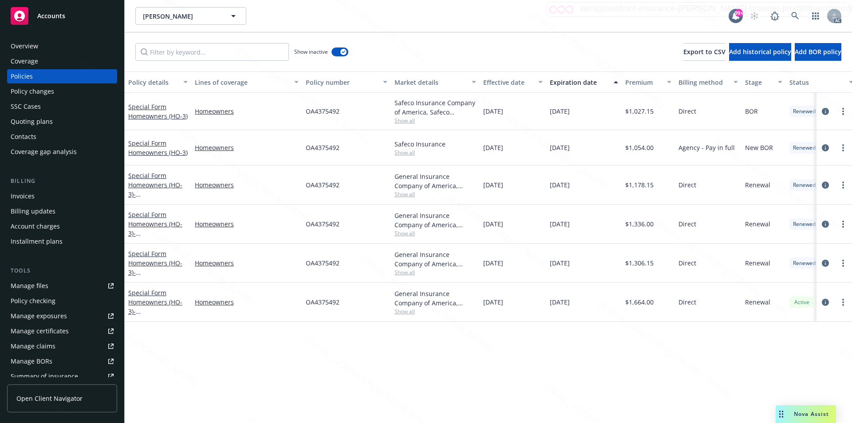
click at [158, 297] on div "Special Form Homeowners (HO-3) - 8038 Canterbury Way Buena Park CA 90620" at bounding box center [157, 302] width 59 height 28
click at [156, 298] on link "Special Form Homeowners (HO-3) - 8038 Canterbury Way Buena Park CA 90620" at bounding box center [156, 306] width 56 height 36
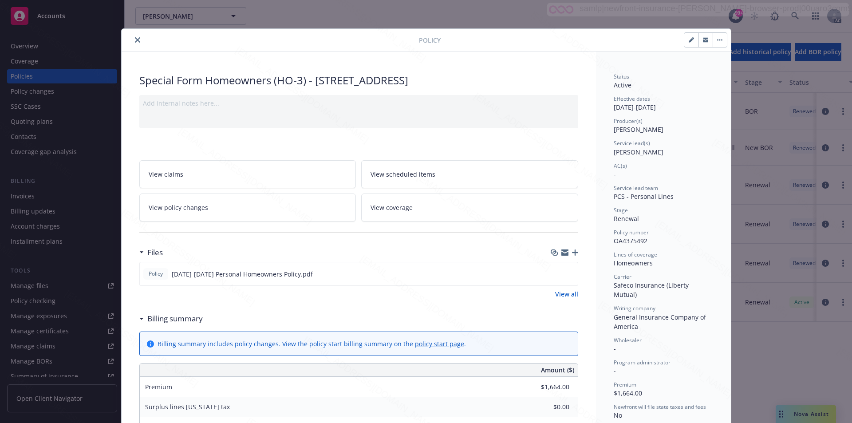
click at [561, 295] on link "View all" at bounding box center [566, 293] width 23 height 9
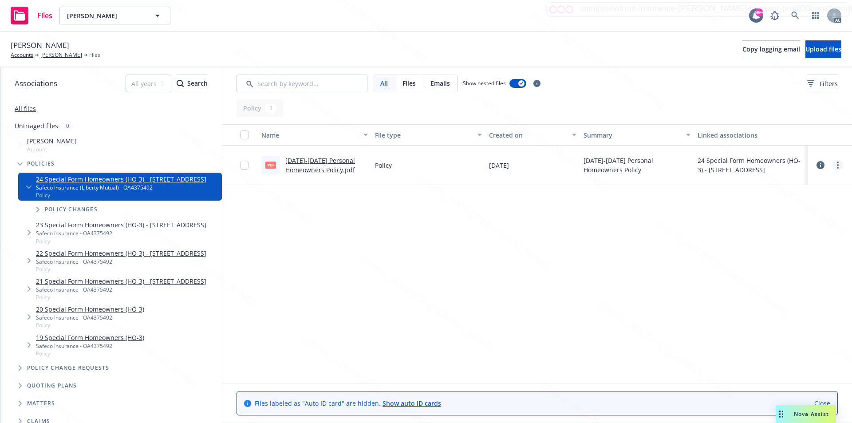
click at [834, 162] on link "more" at bounding box center [837, 165] width 11 height 11
click at [784, 200] on link "Download" at bounding box center [798, 201] width 88 height 18
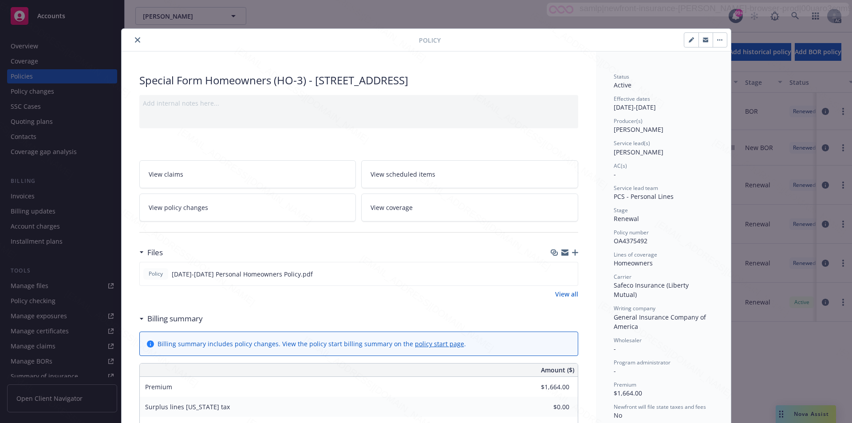
click at [717, 40] on icon "button" at bounding box center [717, 39] width 1 height 1
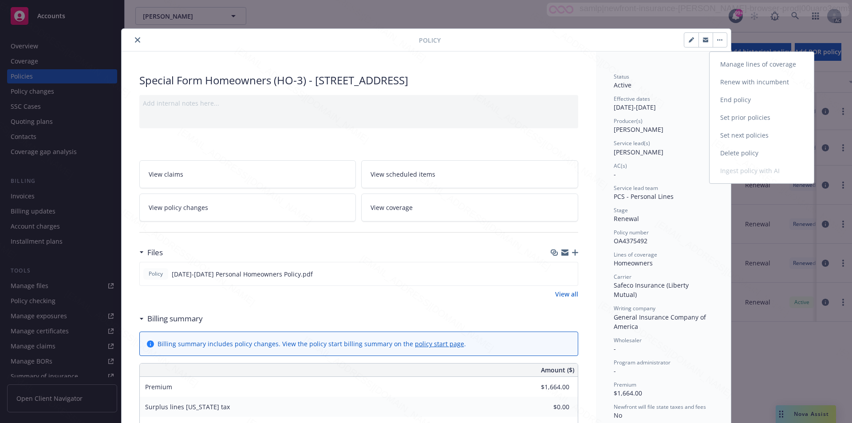
click at [730, 101] on link "End policy" at bounding box center [761, 100] width 104 height 18
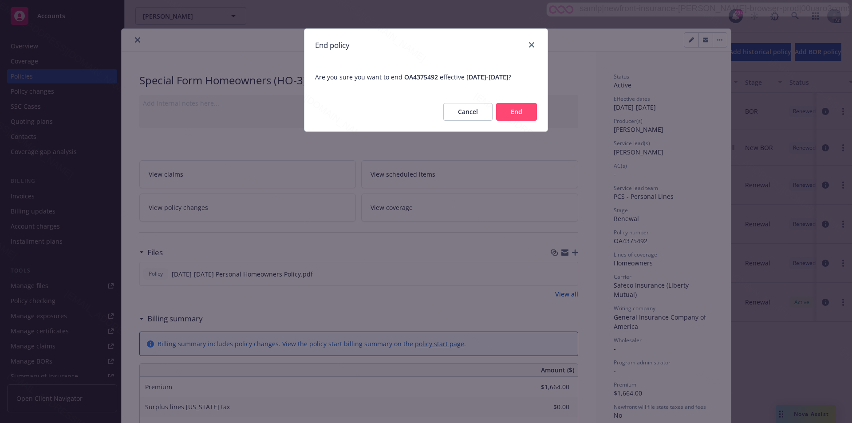
click at [517, 117] on button "End" at bounding box center [516, 112] width 41 height 18
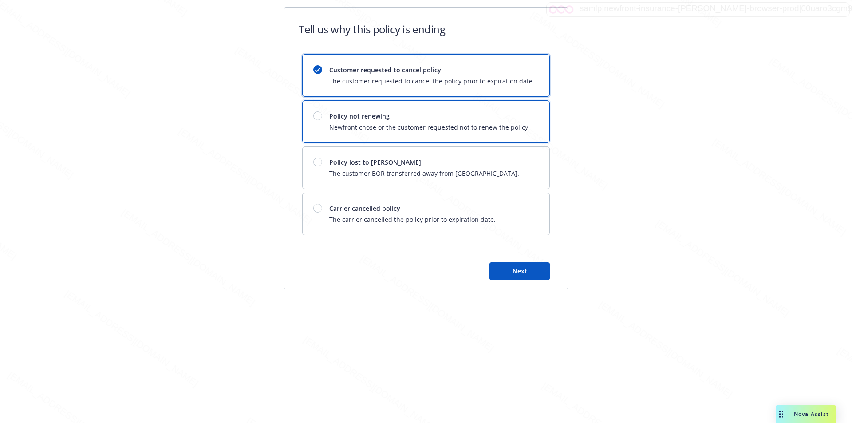
click at [496, 115] on span "Policy not renewing" at bounding box center [429, 115] width 201 height 9
click at [531, 278] on button "Next" at bounding box center [519, 271] width 60 height 18
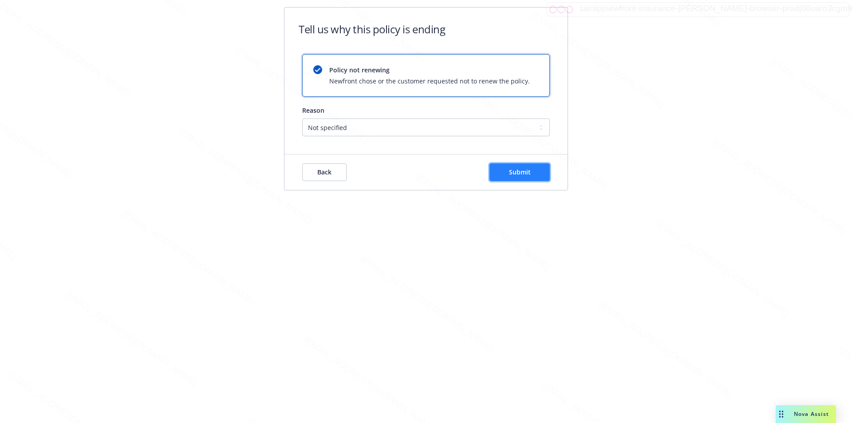
click at [516, 174] on span "Submit" at bounding box center [520, 172] width 22 height 8
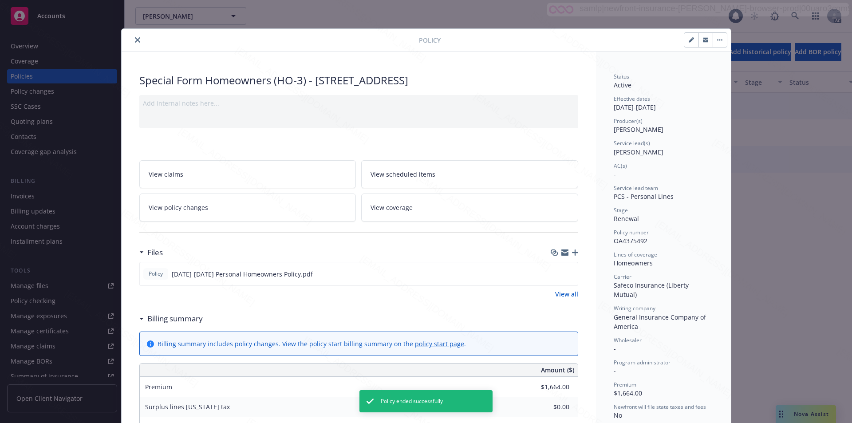
scroll to position [27, 0]
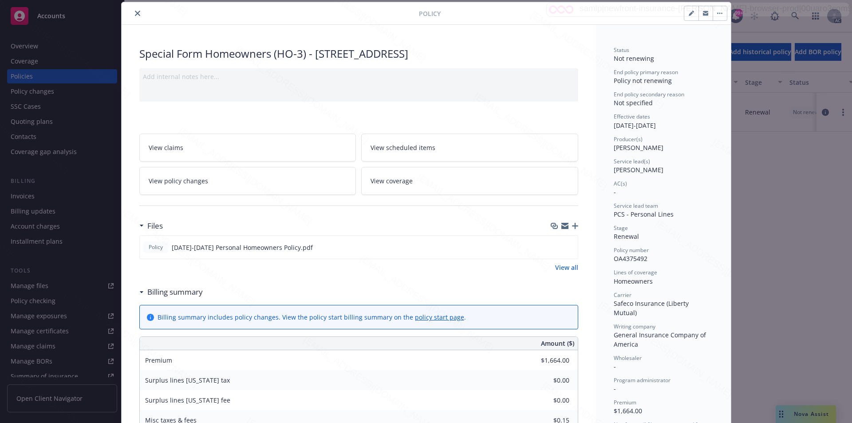
click at [135, 15] on icon "close" at bounding box center [137, 13] width 5 height 5
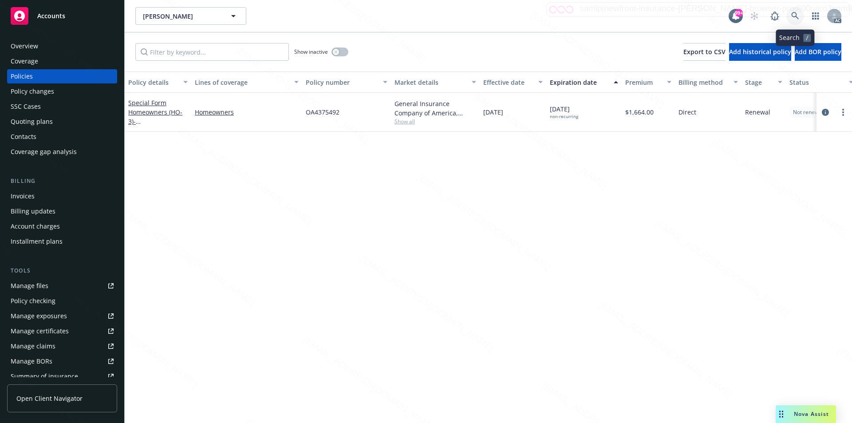
click at [795, 16] on icon at bounding box center [795, 16] width 8 height 8
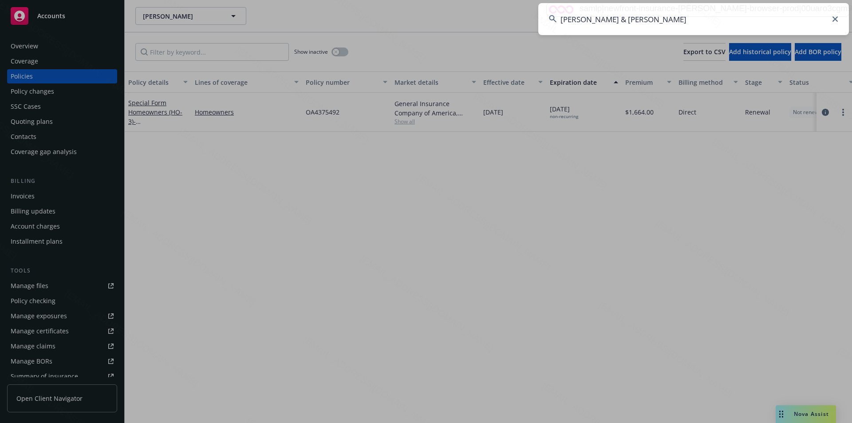
type input "[PERSON_NAME] & [PERSON_NAME]"
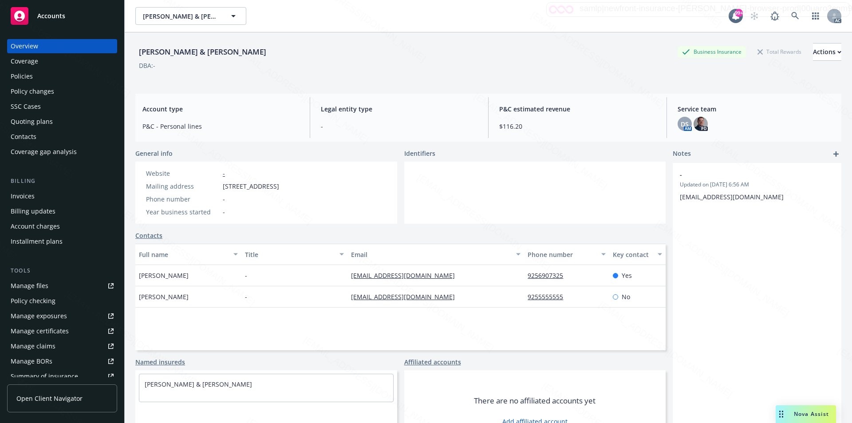
drag, startPoint x: 224, startPoint y: 185, endPoint x: 296, endPoint y: 191, distance: 72.6
click at [283, 191] on div "Website - Mailing address [STREET_ADDRESS] Phone number - Year business started…" at bounding box center [212, 193] width 140 height 48
copy span "[STREET_ADDRESS]"
click at [21, 76] on div "Policies" at bounding box center [22, 76] width 22 height 14
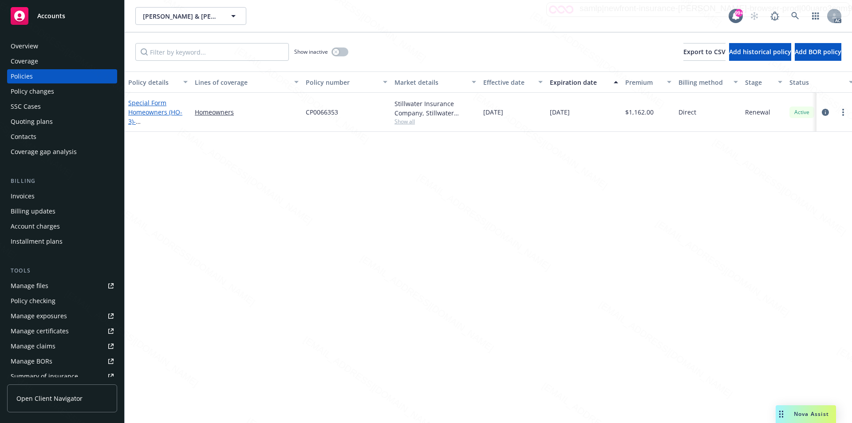
click at [146, 114] on link "Special Form Homeowners (HO-3) - [STREET_ADDRESS]" at bounding box center [156, 116] width 56 height 36
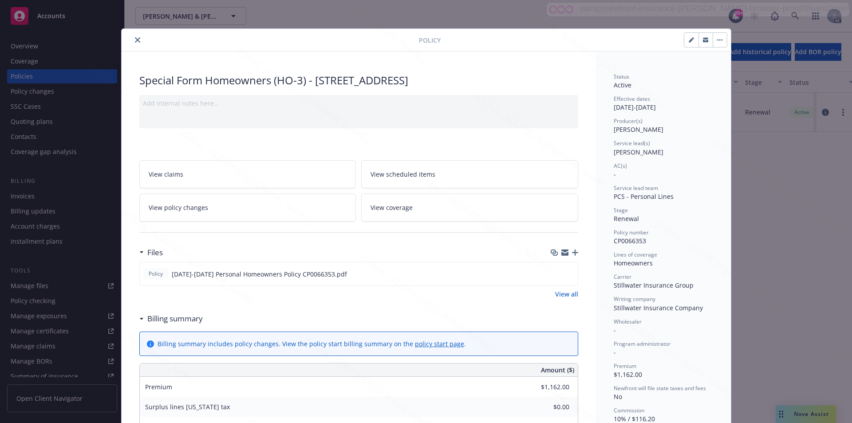
click at [132, 41] on button "close" at bounding box center [137, 40] width 11 height 11
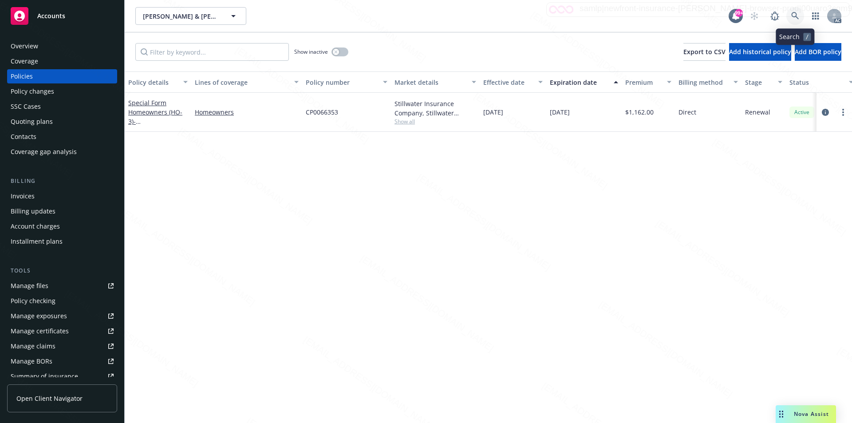
click at [794, 15] on icon at bounding box center [795, 16] width 8 height 8
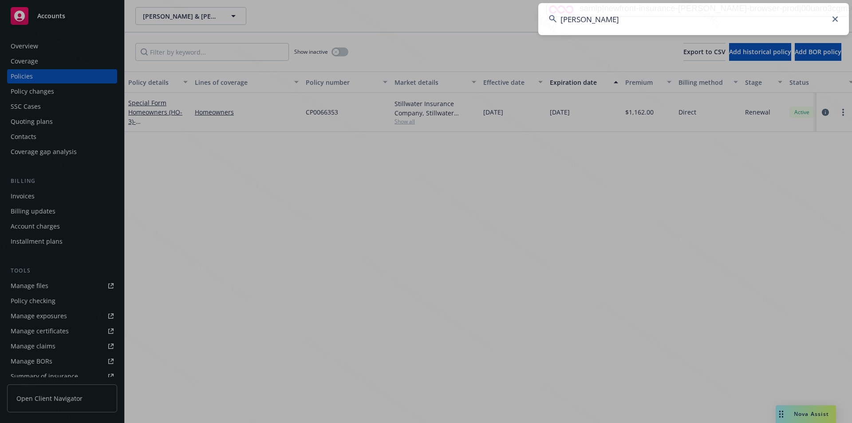
type input "[PERSON_NAME]"
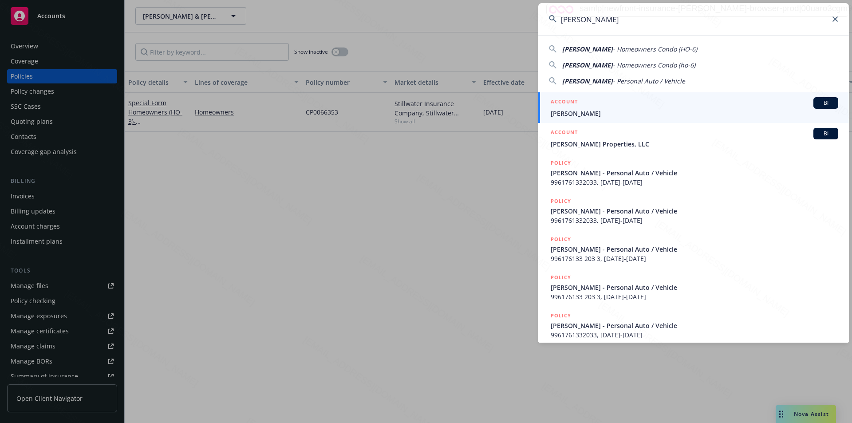
click at [615, 17] on input "[PERSON_NAME]" at bounding box center [693, 19] width 311 height 32
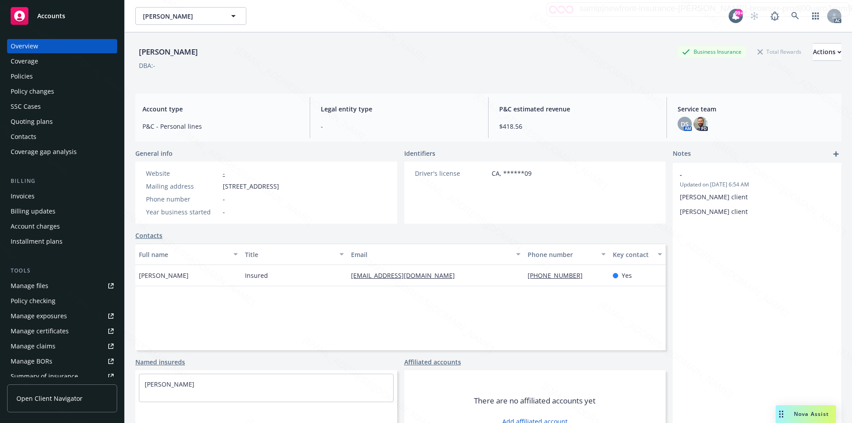
click at [36, 77] on div "Policies" at bounding box center [62, 76] width 103 height 14
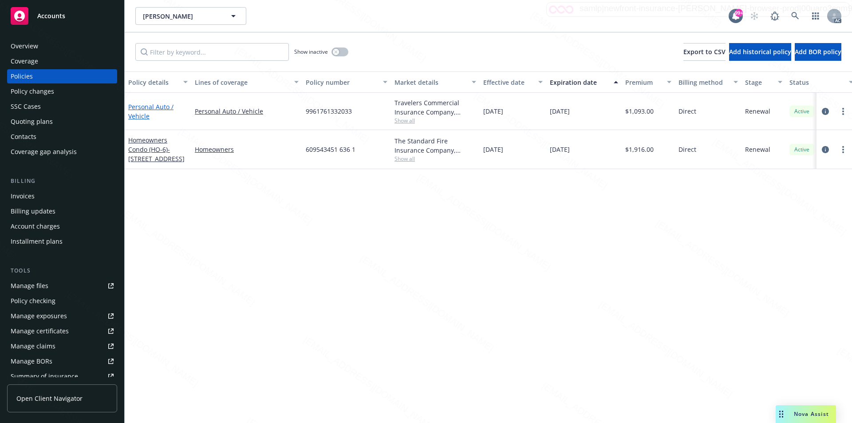
click at [134, 105] on link "Personal Auto / Vehicle" at bounding box center [150, 111] width 45 height 18
